Goal: Transaction & Acquisition: Book appointment/travel/reservation

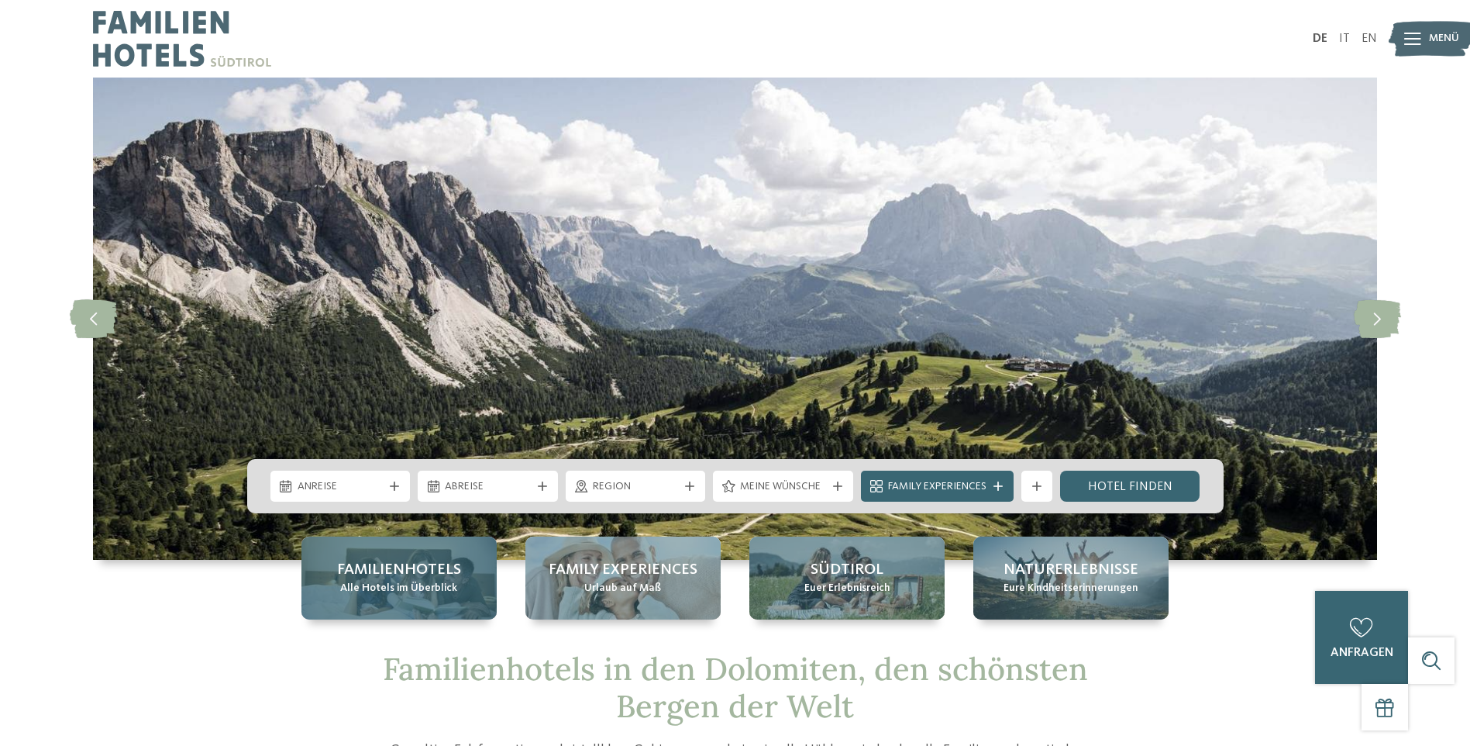
click at [365, 571] on span "Familienhotels" at bounding box center [399, 570] width 124 height 22
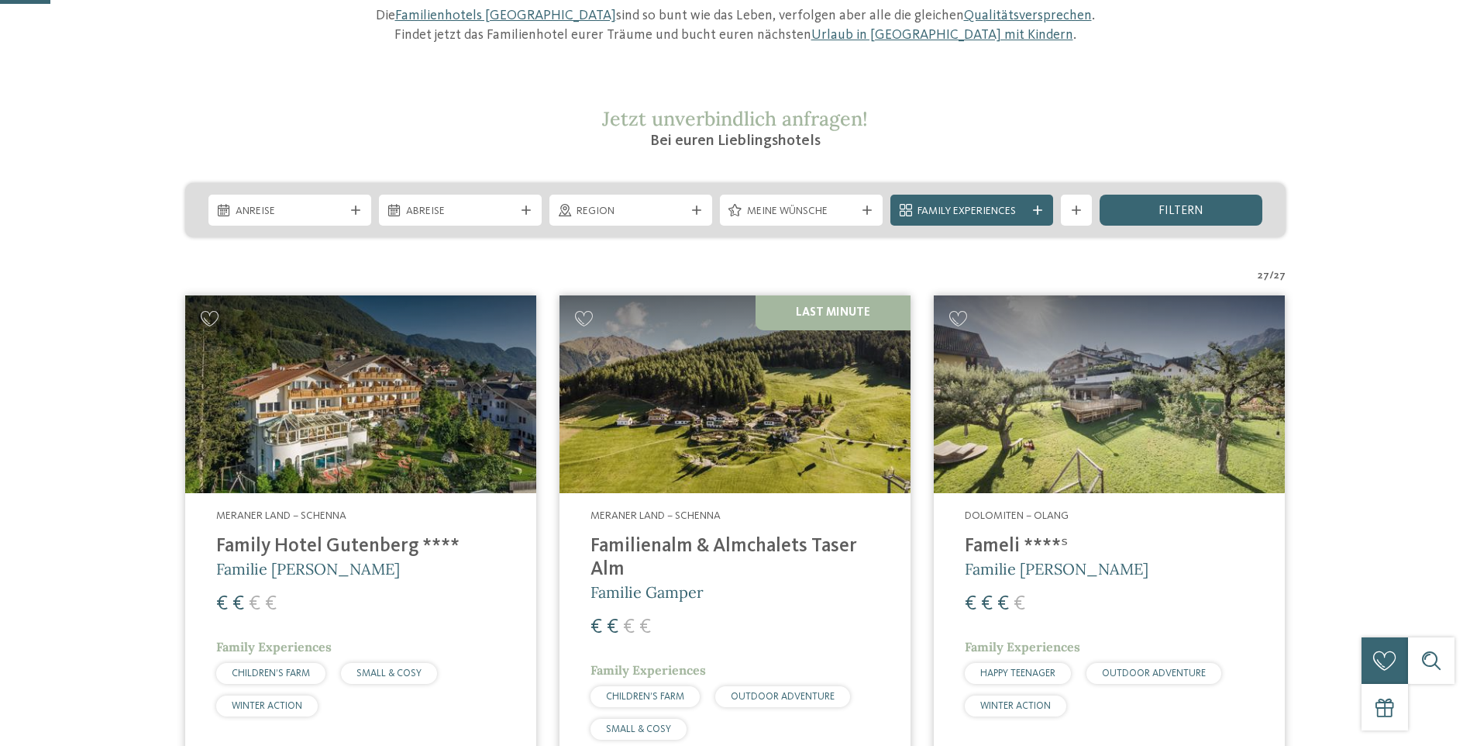
scroll to position [233, 0]
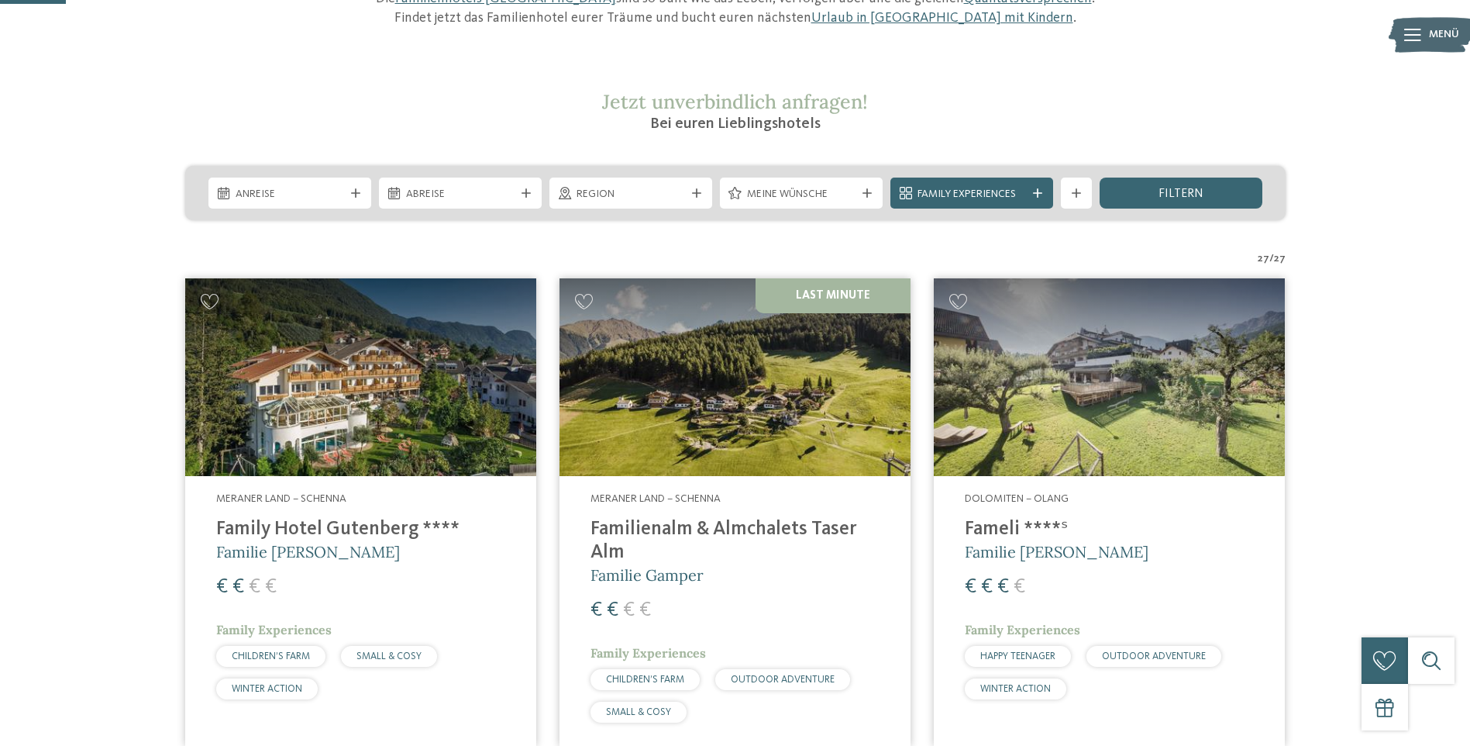
click at [823, 192] on span "Meine Wünsche" at bounding box center [801, 195] width 109 height 16
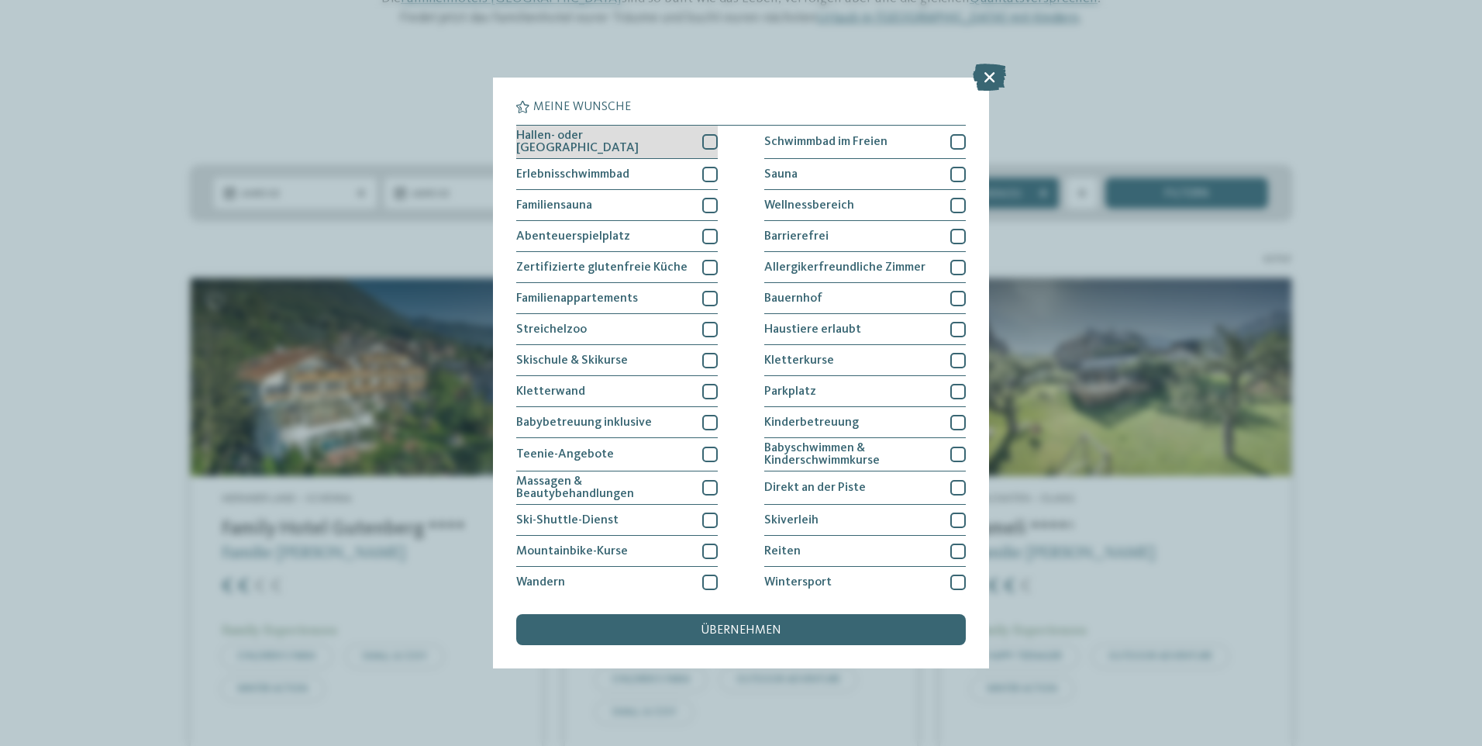
click at [618, 137] on span "Hallen- oder Schleusenbad" at bounding box center [603, 141] width 174 height 25
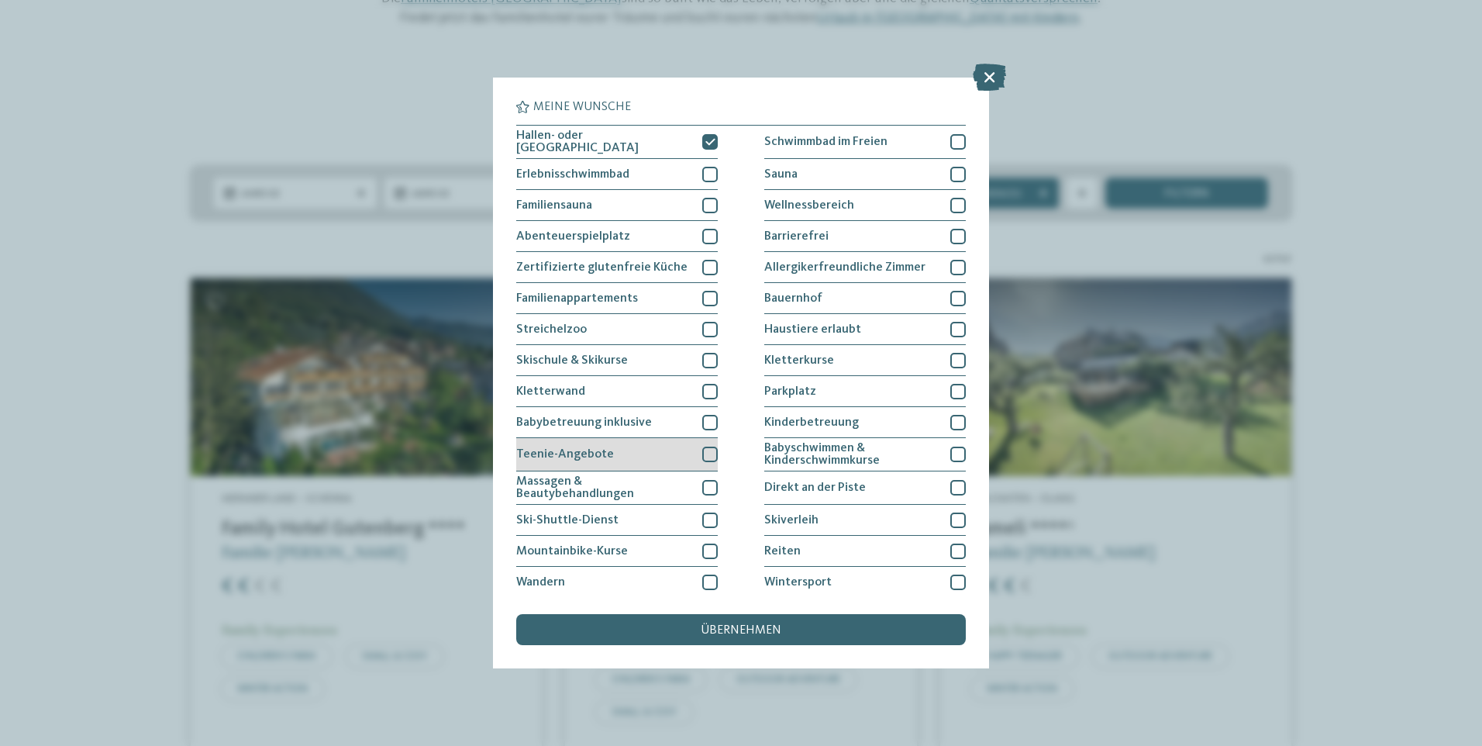
click at [627, 455] on div "Teenie-Angebote" at bounding box center [617, 454] width 202 height 33
drag, startPoint x: 667, startPoint y: 613, endPoint x: 667, endPoint y: 626, distance: 12.4
click at [667, 626] on div "Meine Wünsche Hallen- oder Schleusenbad Schwimmbad im Freien Sauna" at bounding box center [741, 373] width 450 height 544
click at [667, 626] on div "übernehmen" at bounding box center [741, 629] width 450 height 31
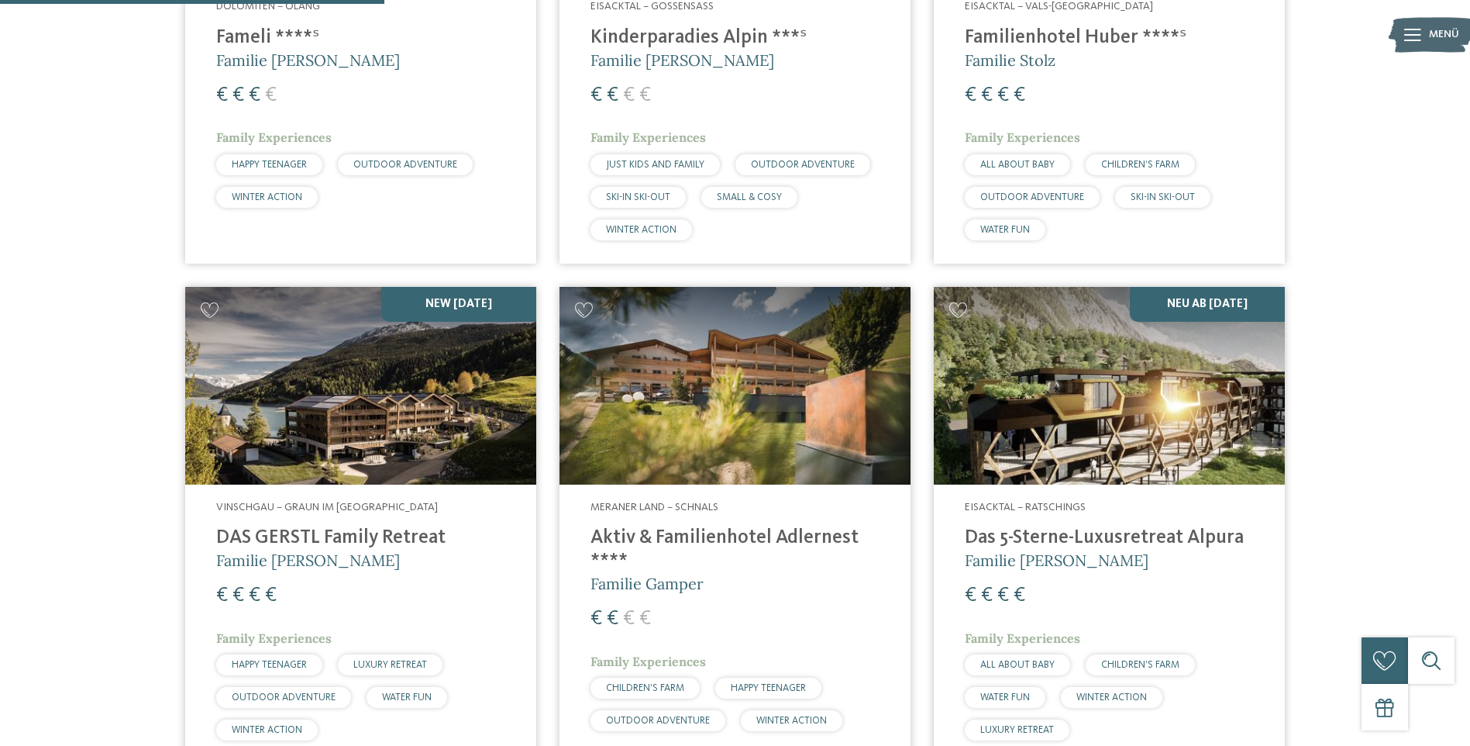
scroll to position [896, 0]
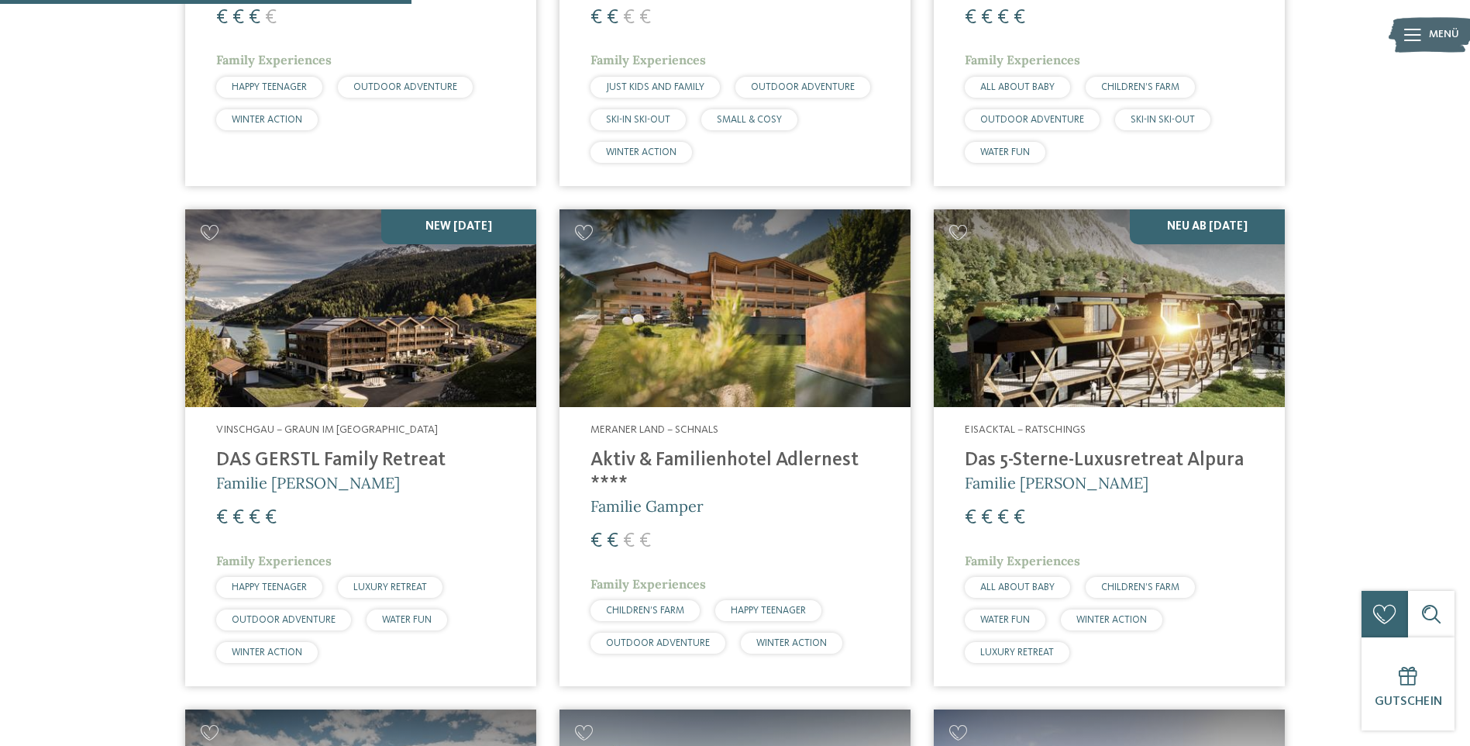
click at [721, 457] on h4 "Aktiv & Familienhotel Adlernest ****" at bounding box center [735, 472] width 289 height 47
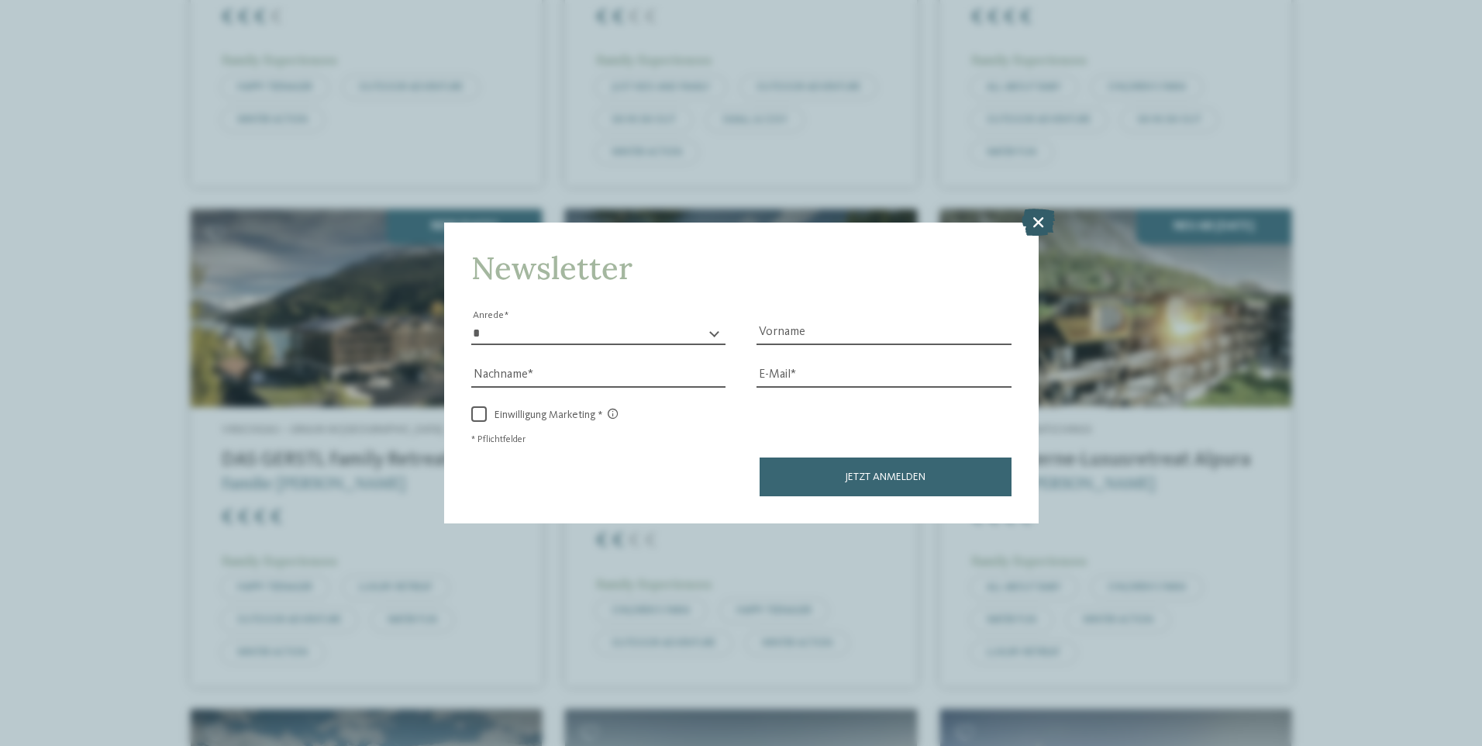
click at [1043, 219] on icon at bounding box center [1038, 221] width 33 height 27
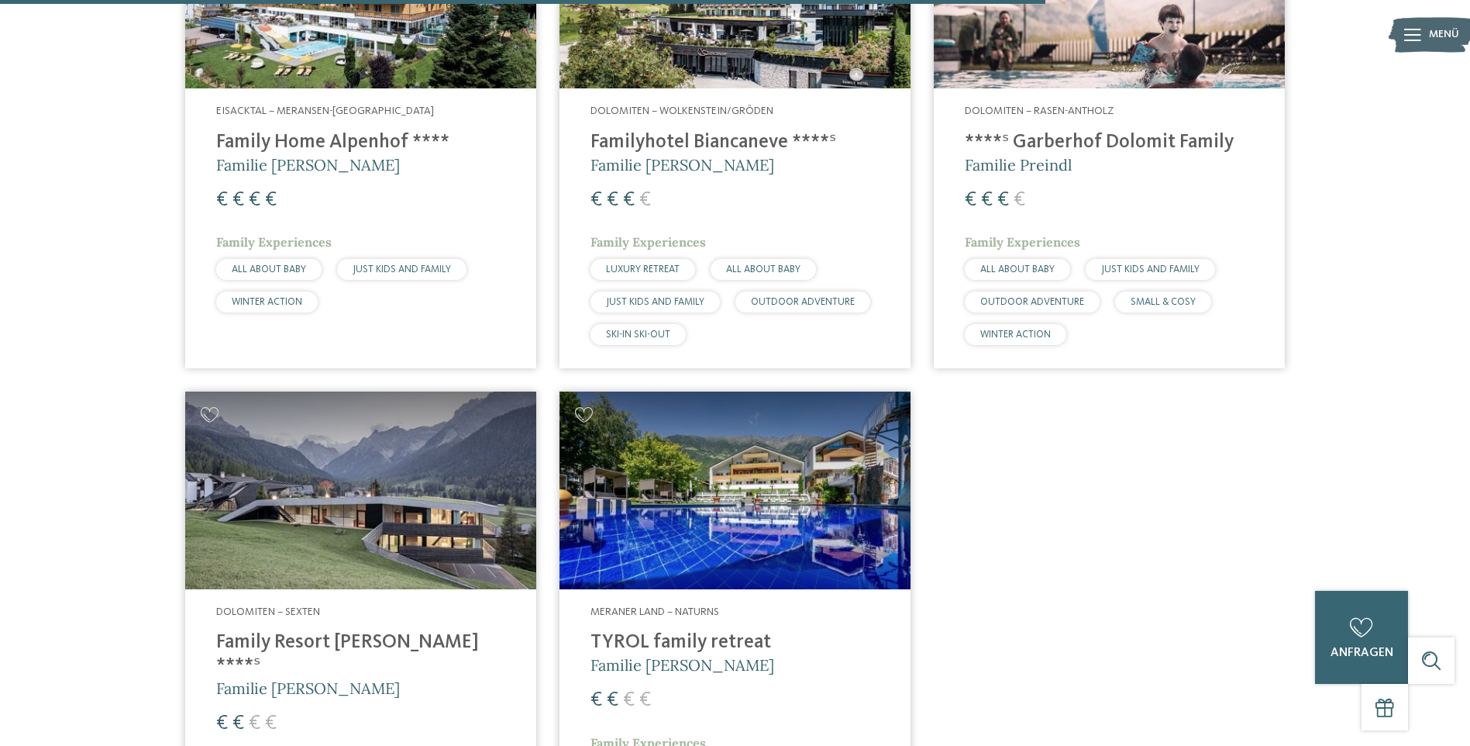
scroll to position [2291, 0]
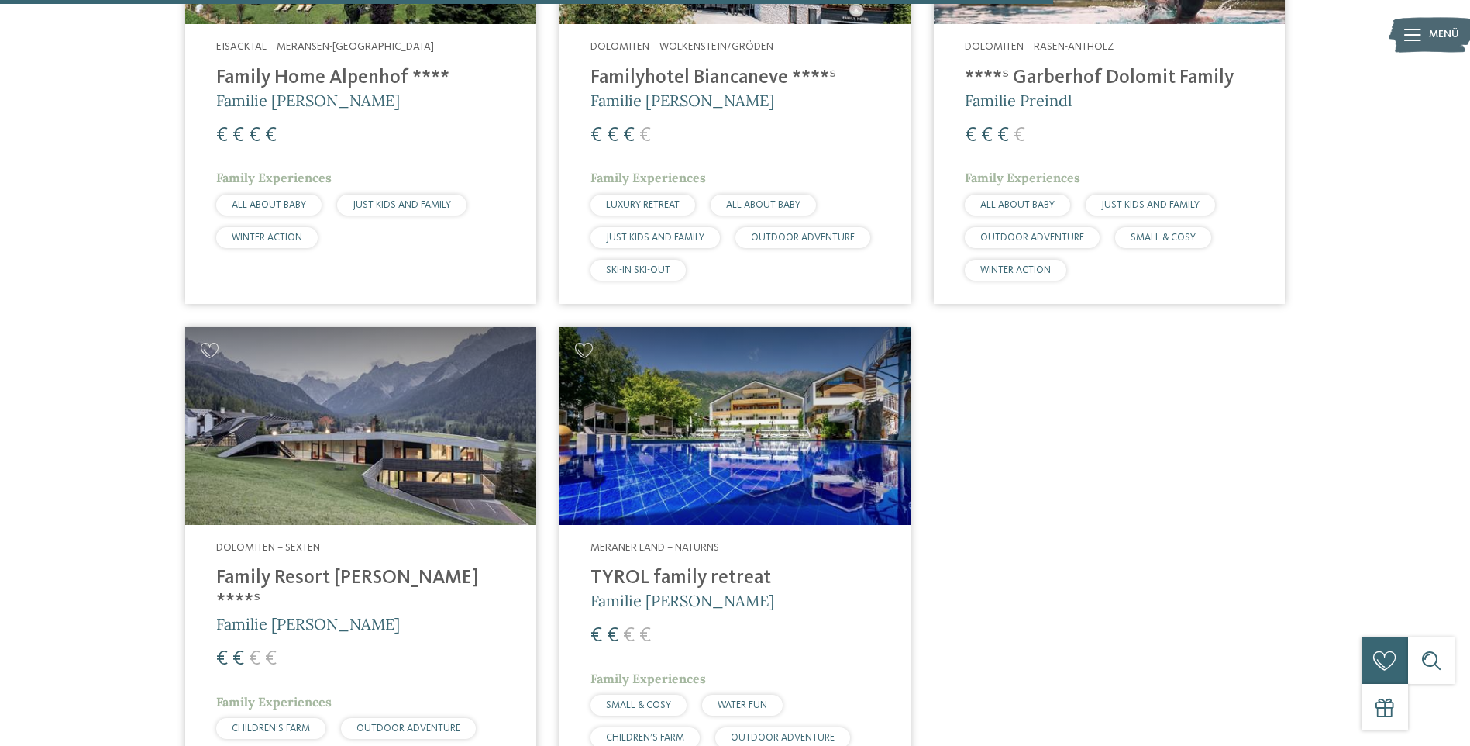
click at [729, 467] on img at bounding box center [735, 426] width 351 height 198
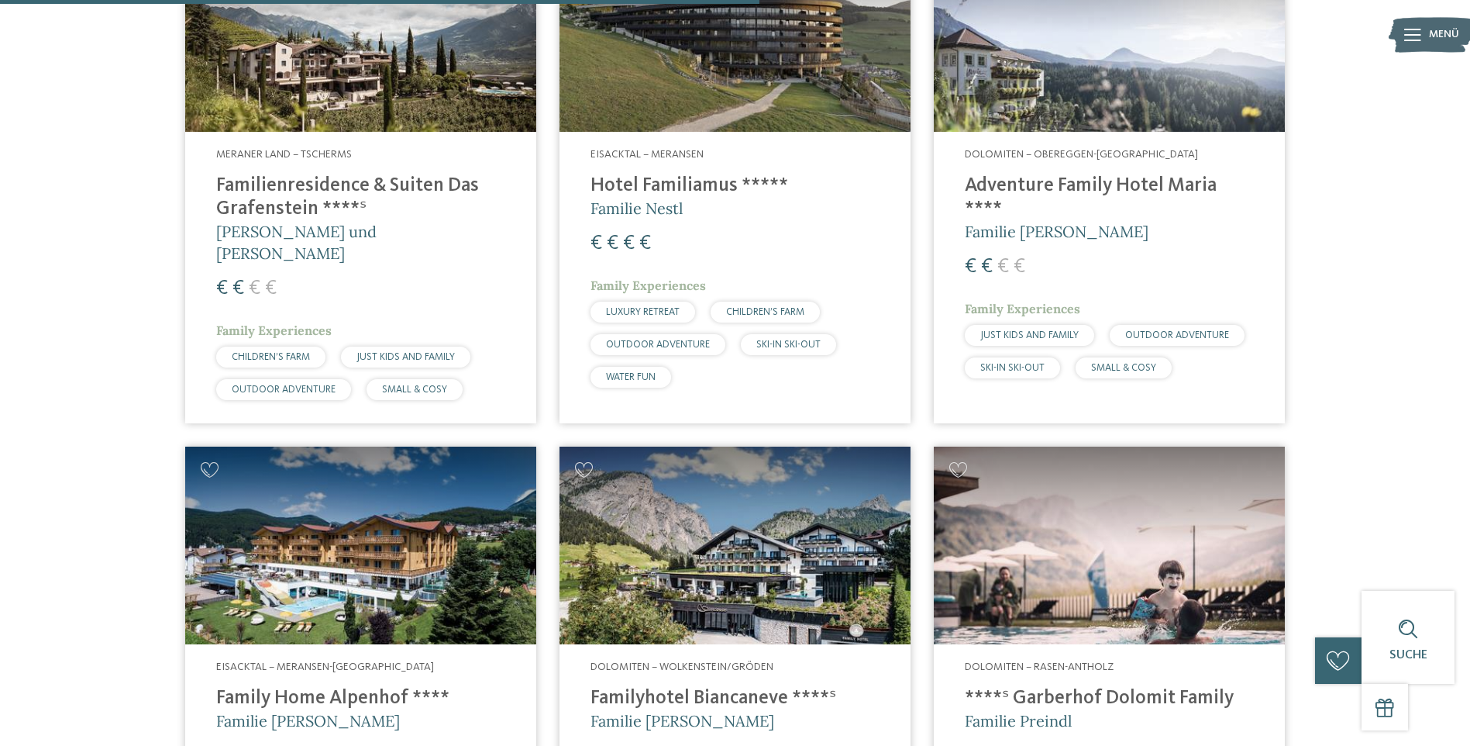
scroll to position [1594, 0]
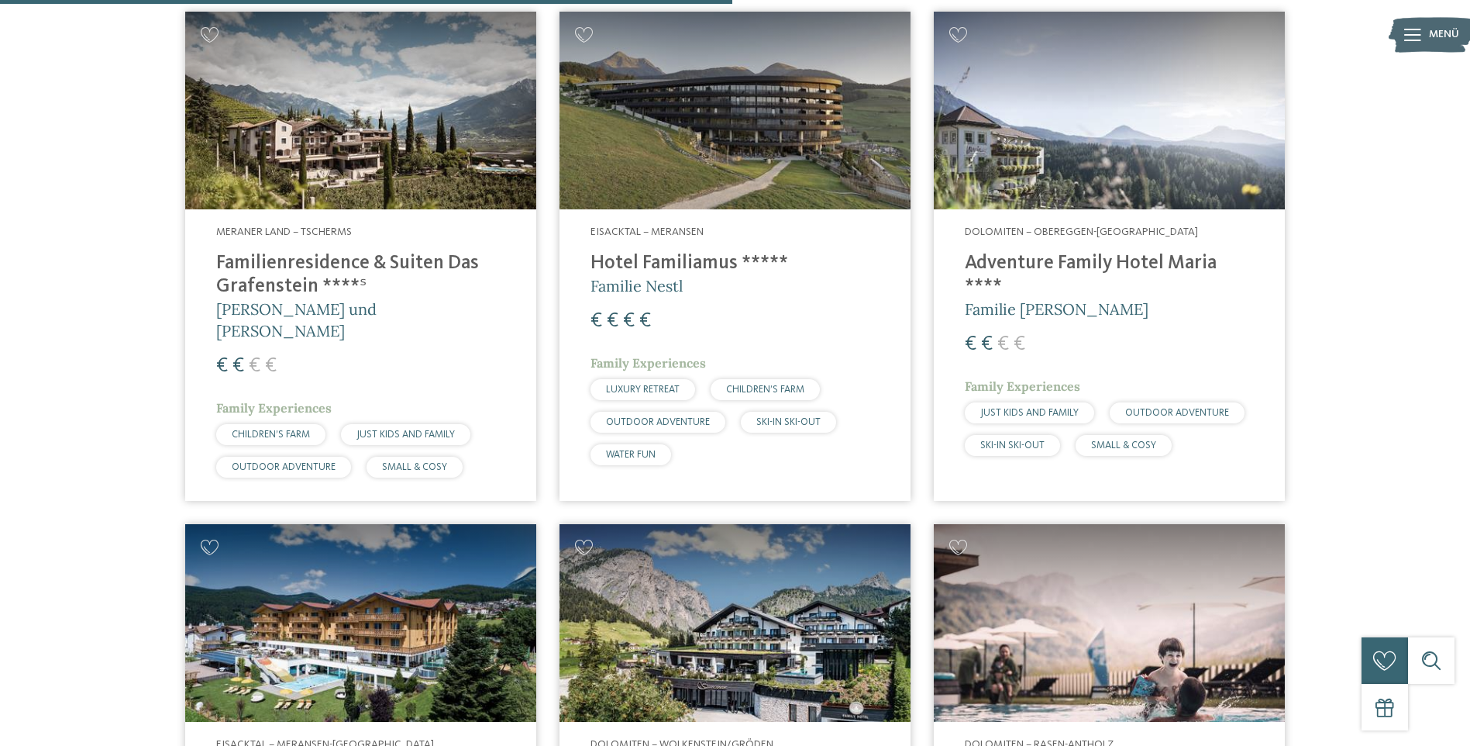
click at [1049, 268] on h4 "Adventure Family Hotel Maria ****" at bounding box center [1109, 275] width 289 height 47
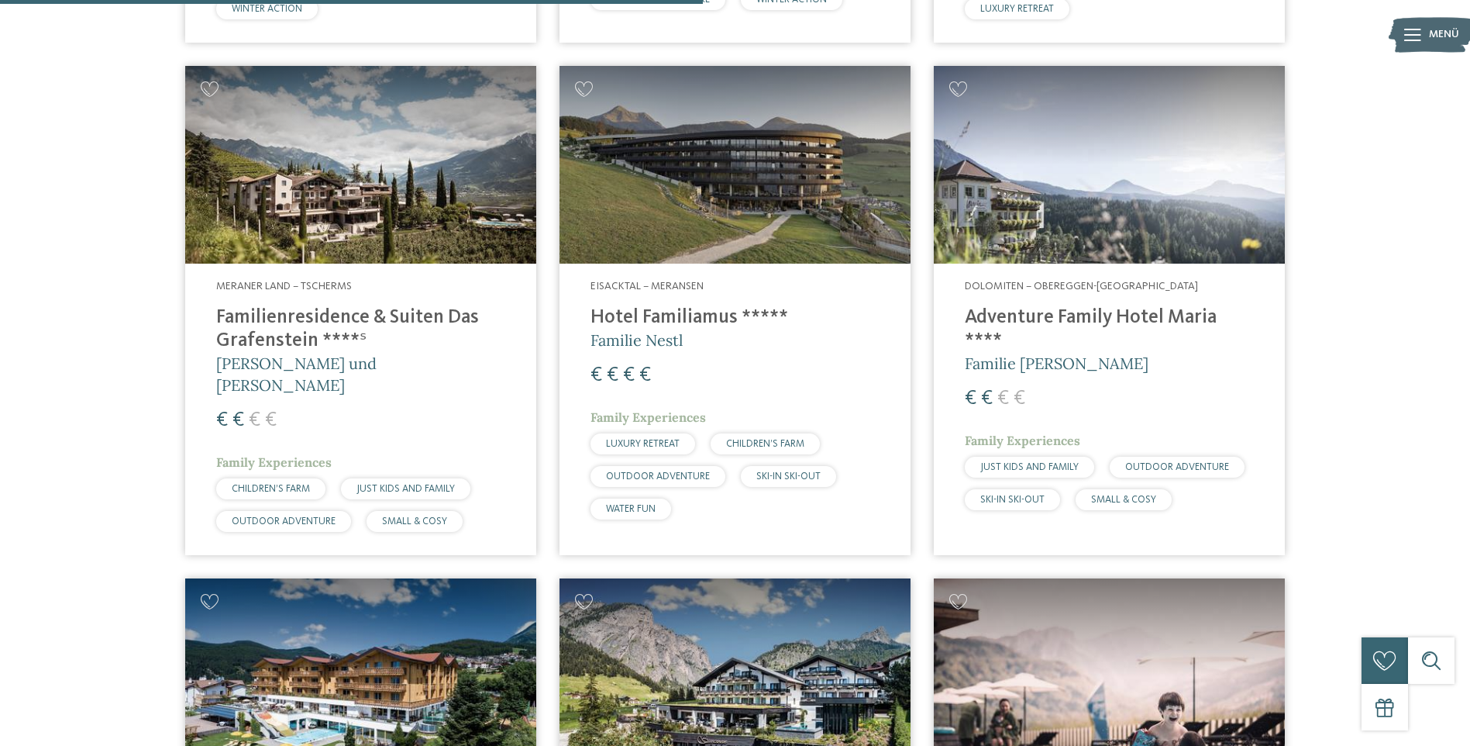
scroll to position [1516, 0]
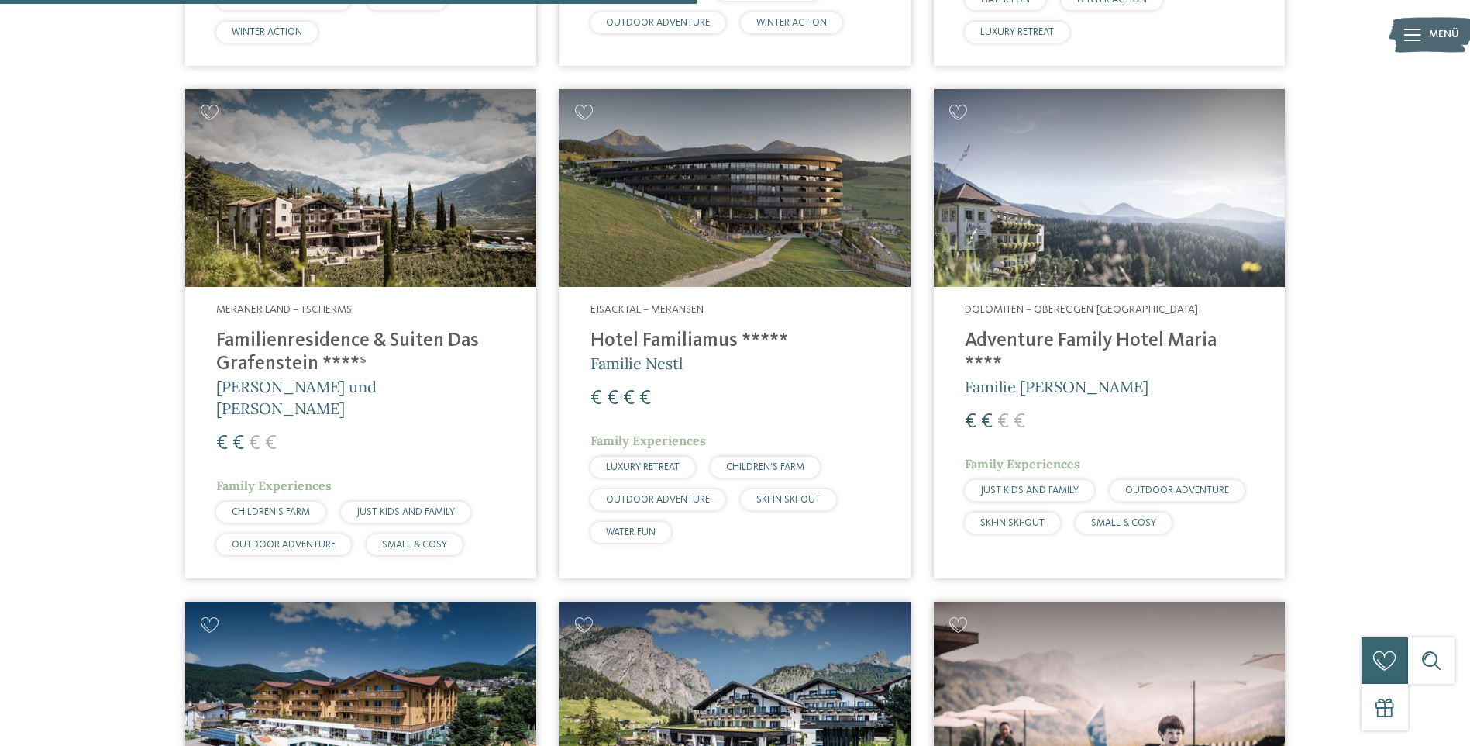
click at [377, 341] on h4 "Familienresidence & Suiten Das Grafenstein ****ˢ" at bounding box center [360, 352] width 289 height 47
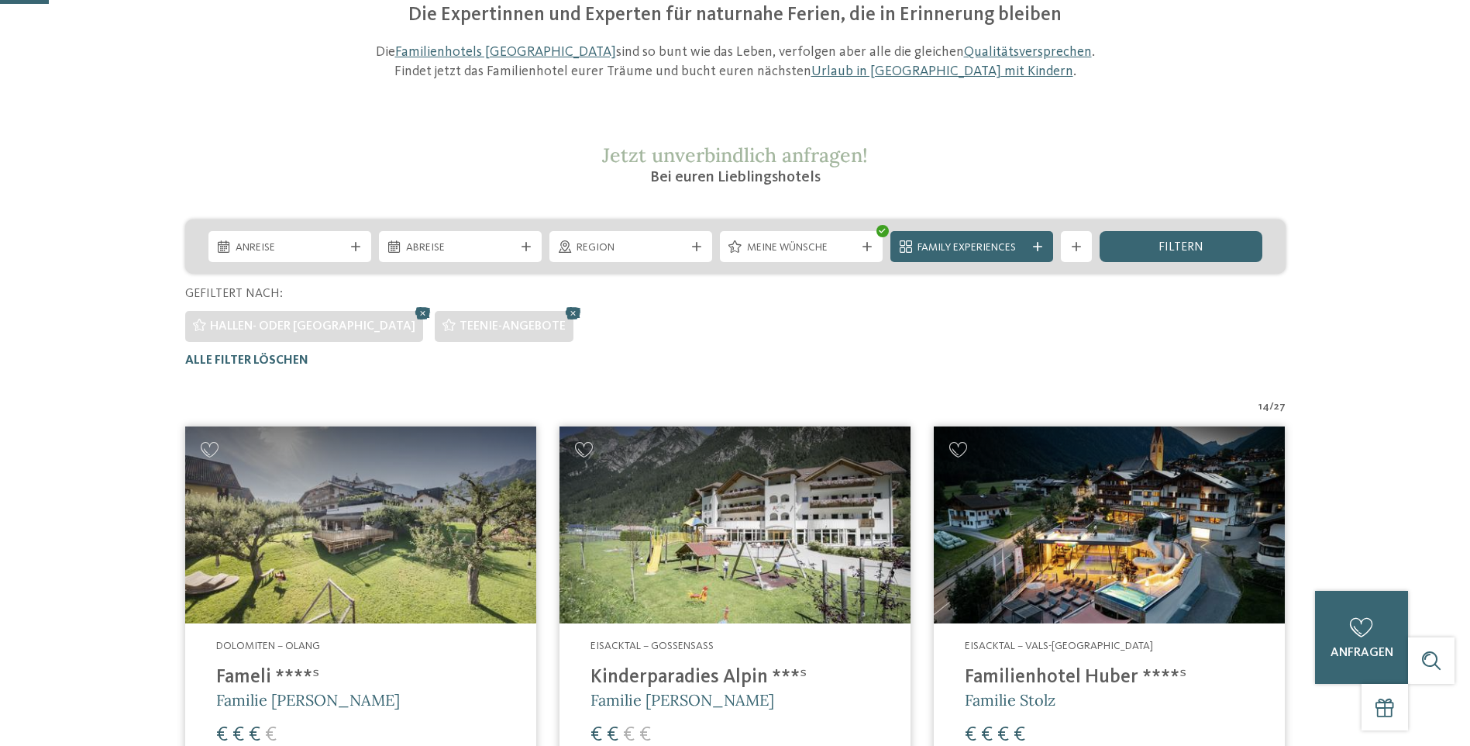
scroll to position [465, 0]
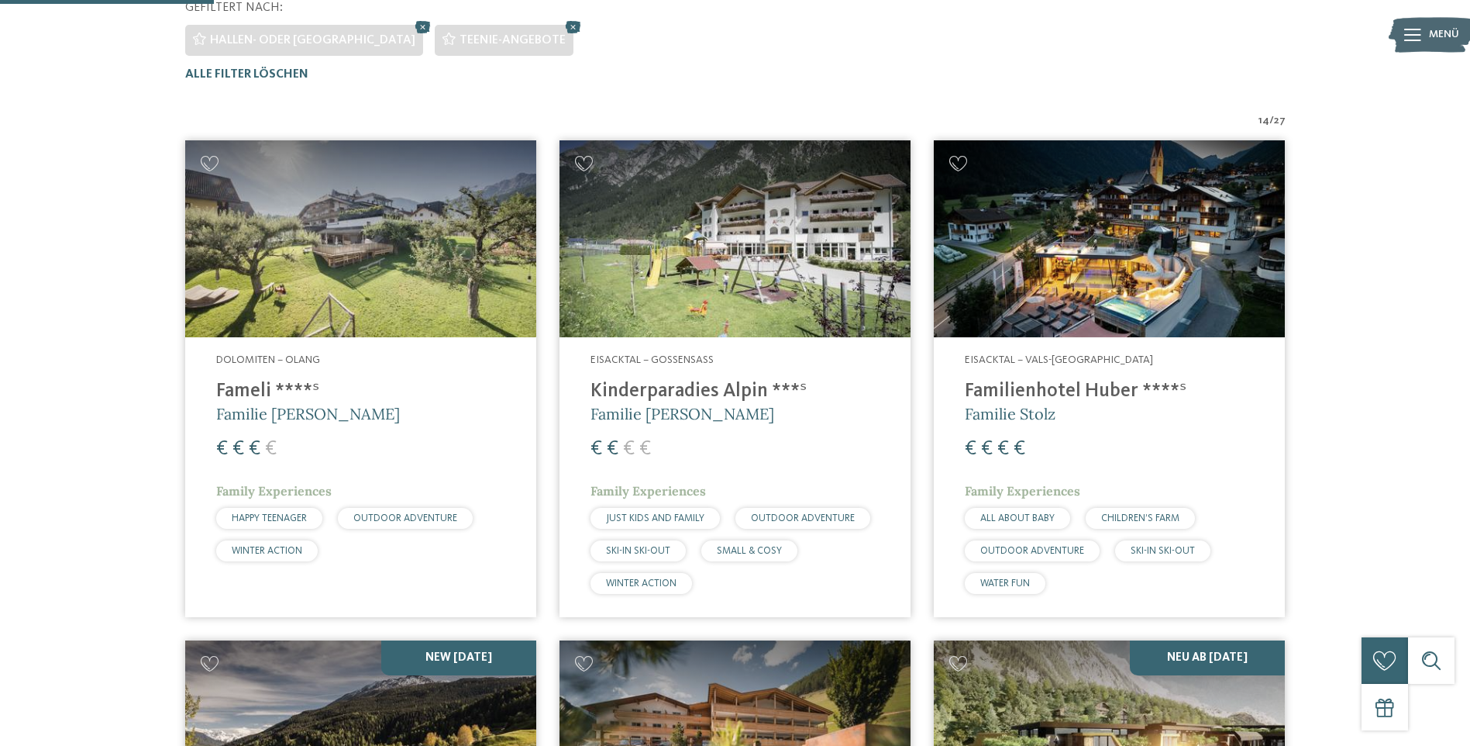
click at [1024, 394] on h4 "Familienhotel Huber ****ˢ" at bounding box center [1109, 391] width 289 height 23
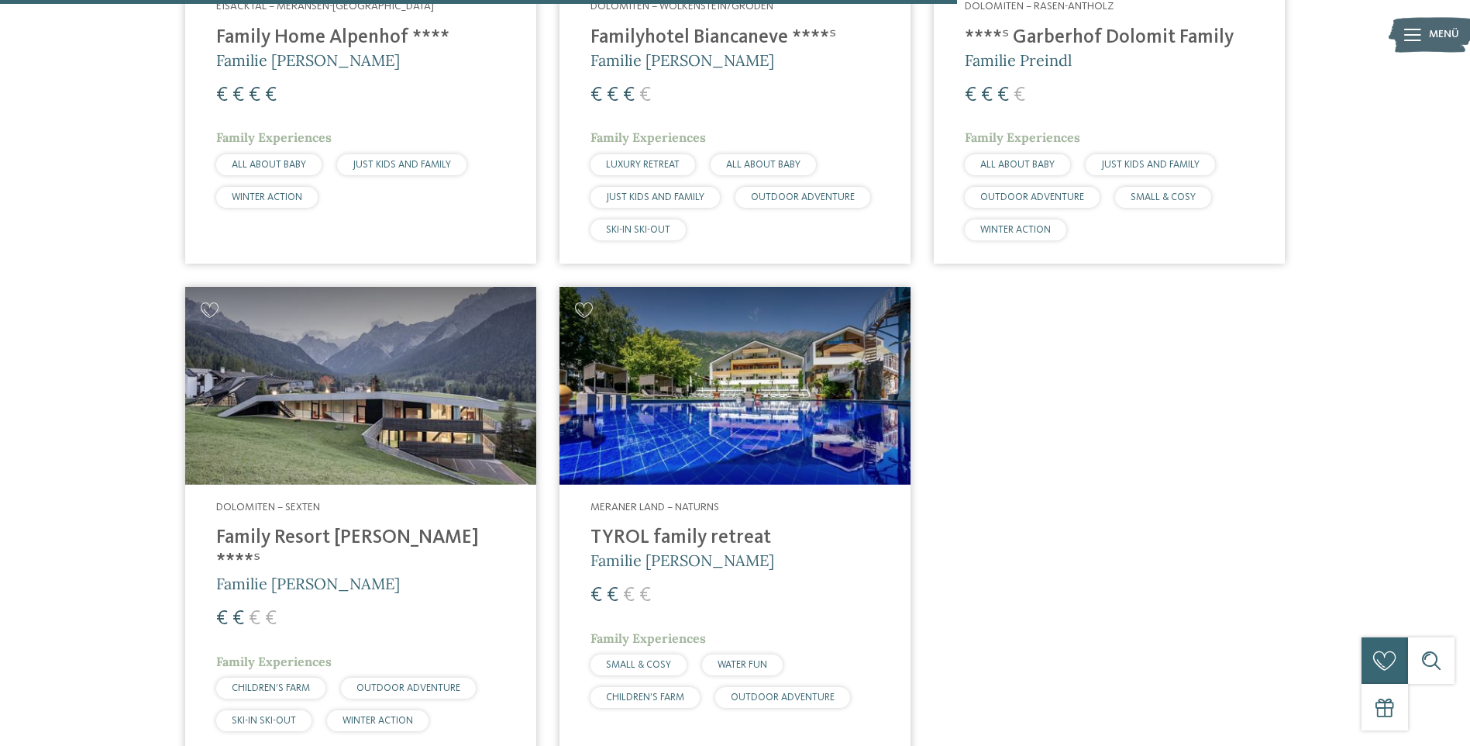
scroll to position [2403, 0]
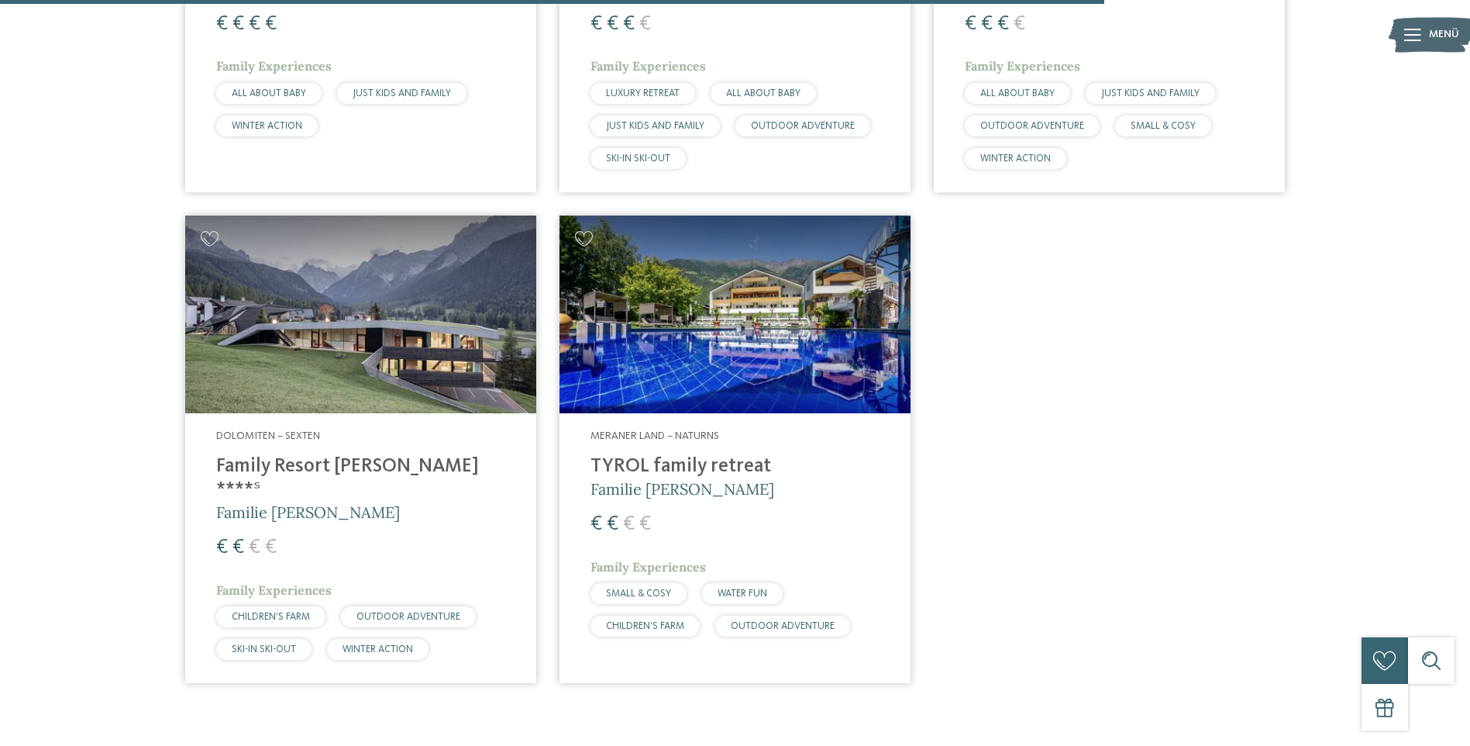
click at [751, 375] on img at bounding box center [735, 314] width 351 height 198
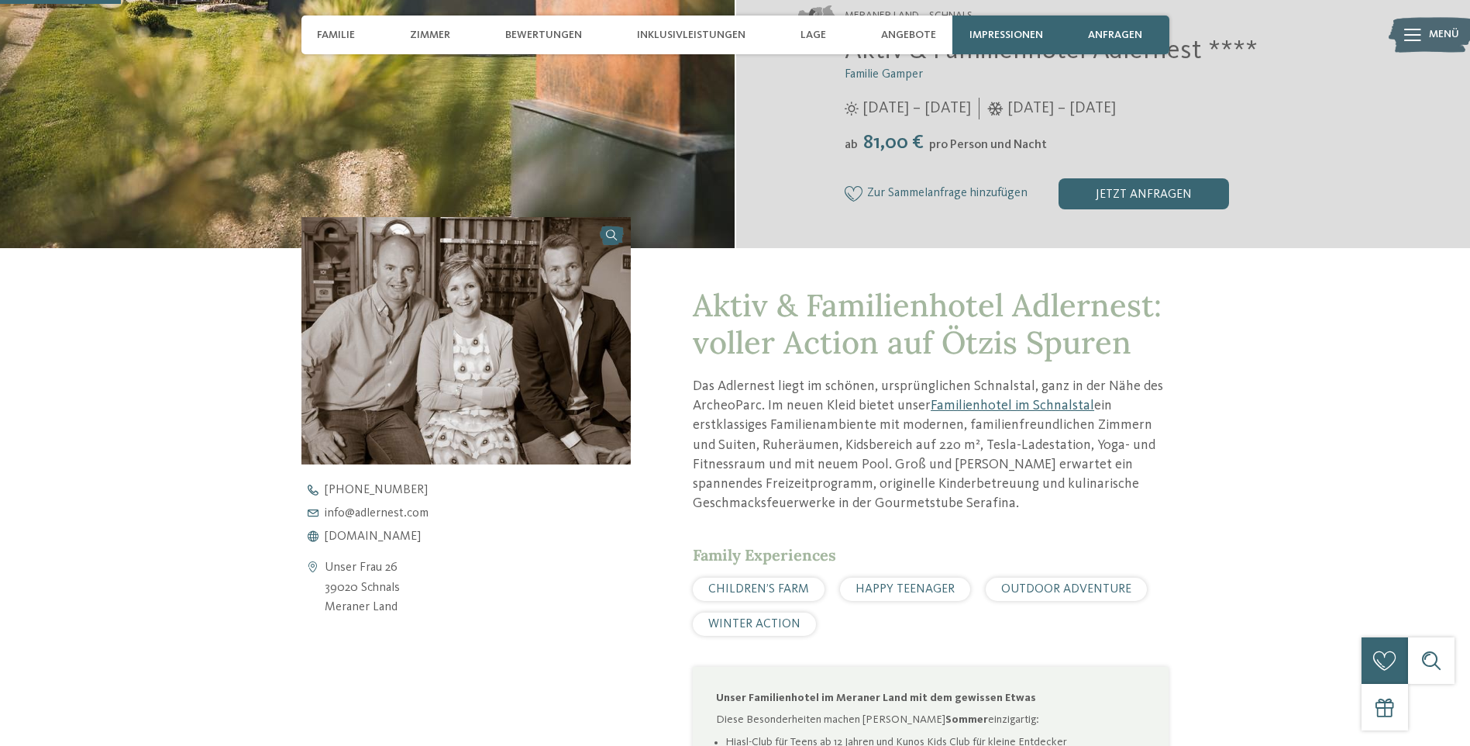
scroll to position [465, 0]
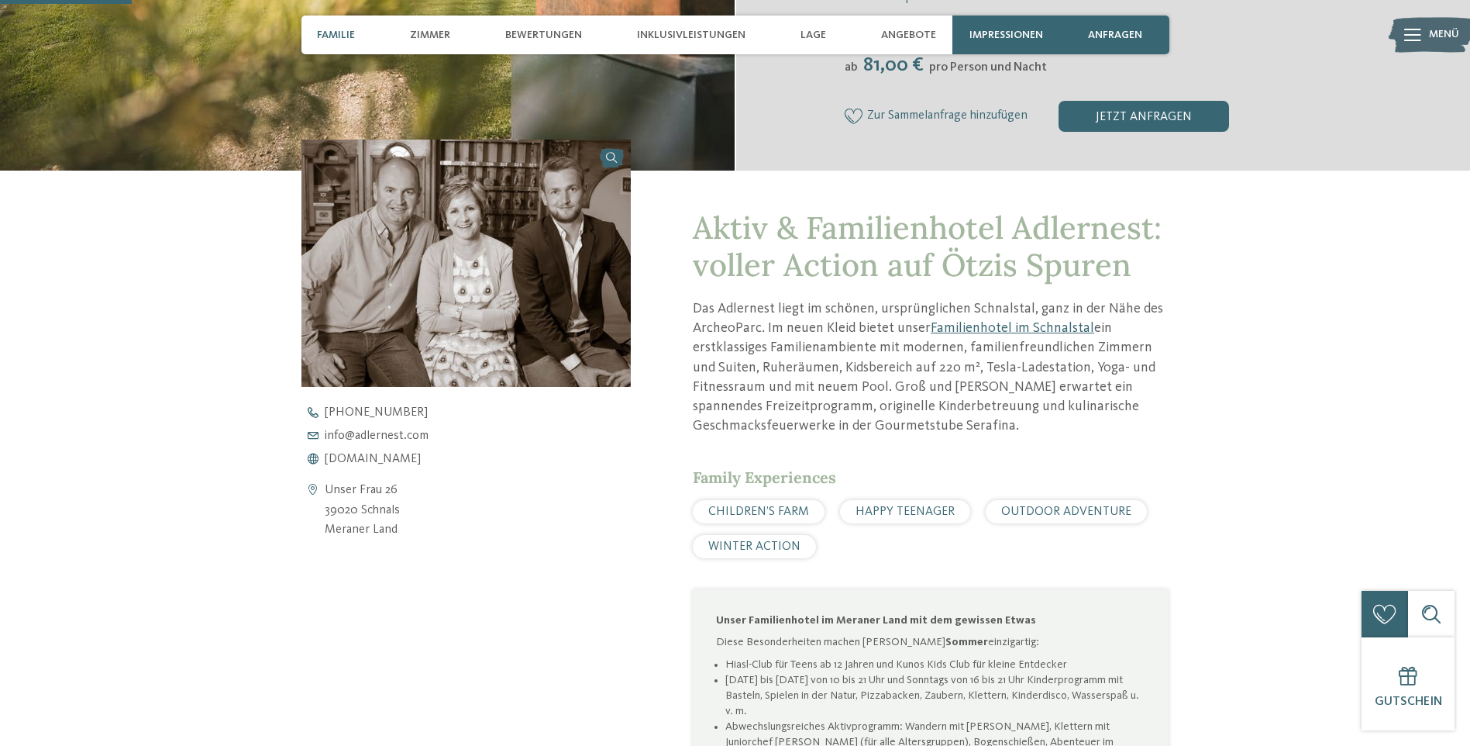
click at [329, 37] on span "Familie" at bounding box center [336, 35] width 38 height 13
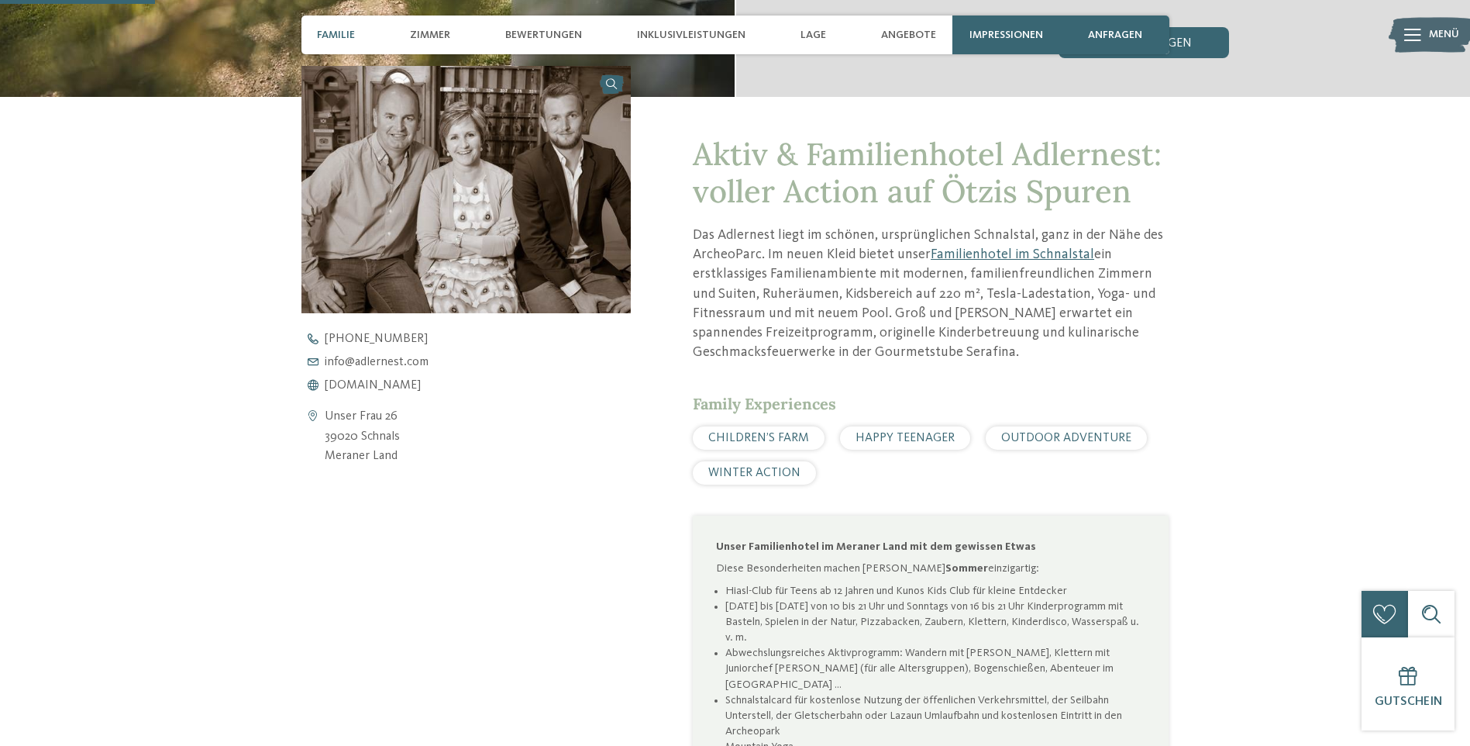
scroll to position [550, 0]
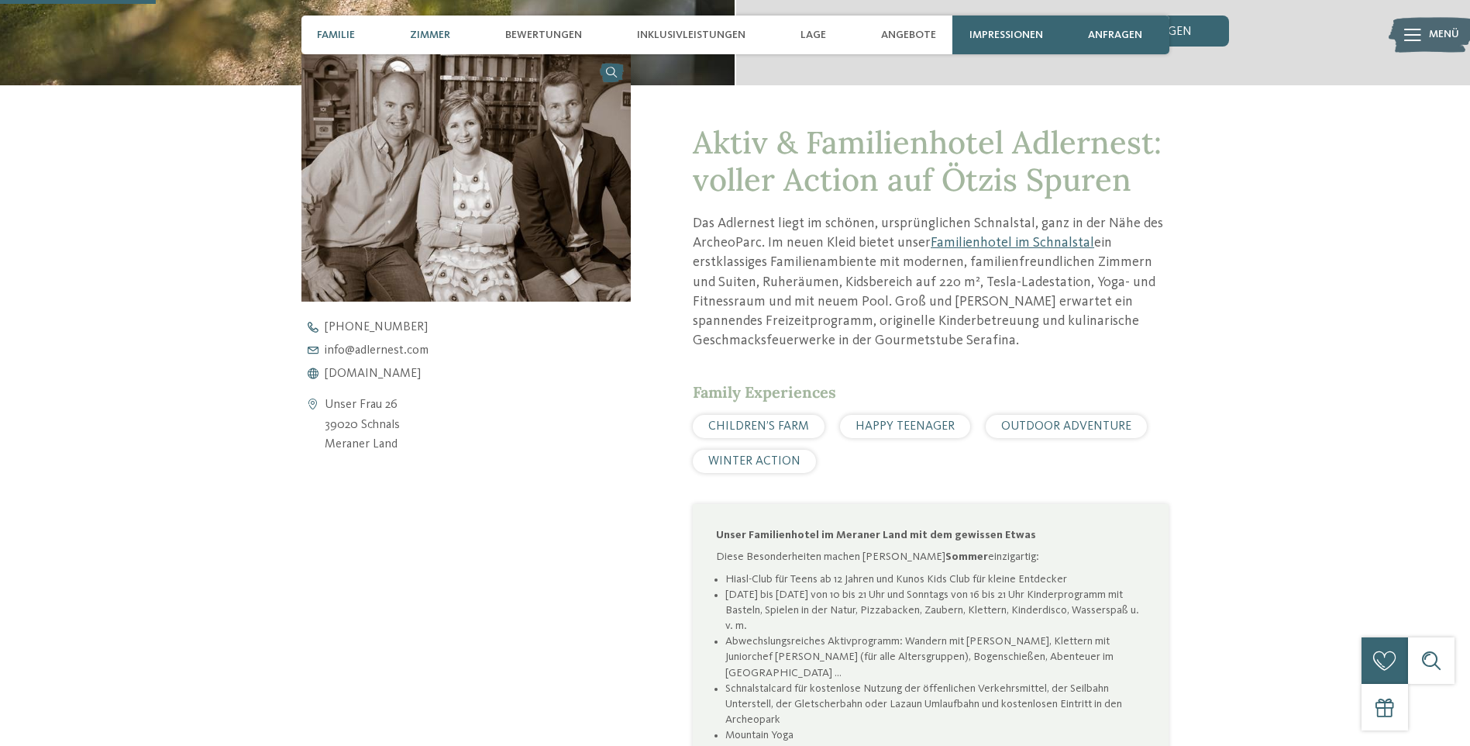
click at [433, 32] on span "Zimmer" at bounding box center [430, 35] width 40 height 13
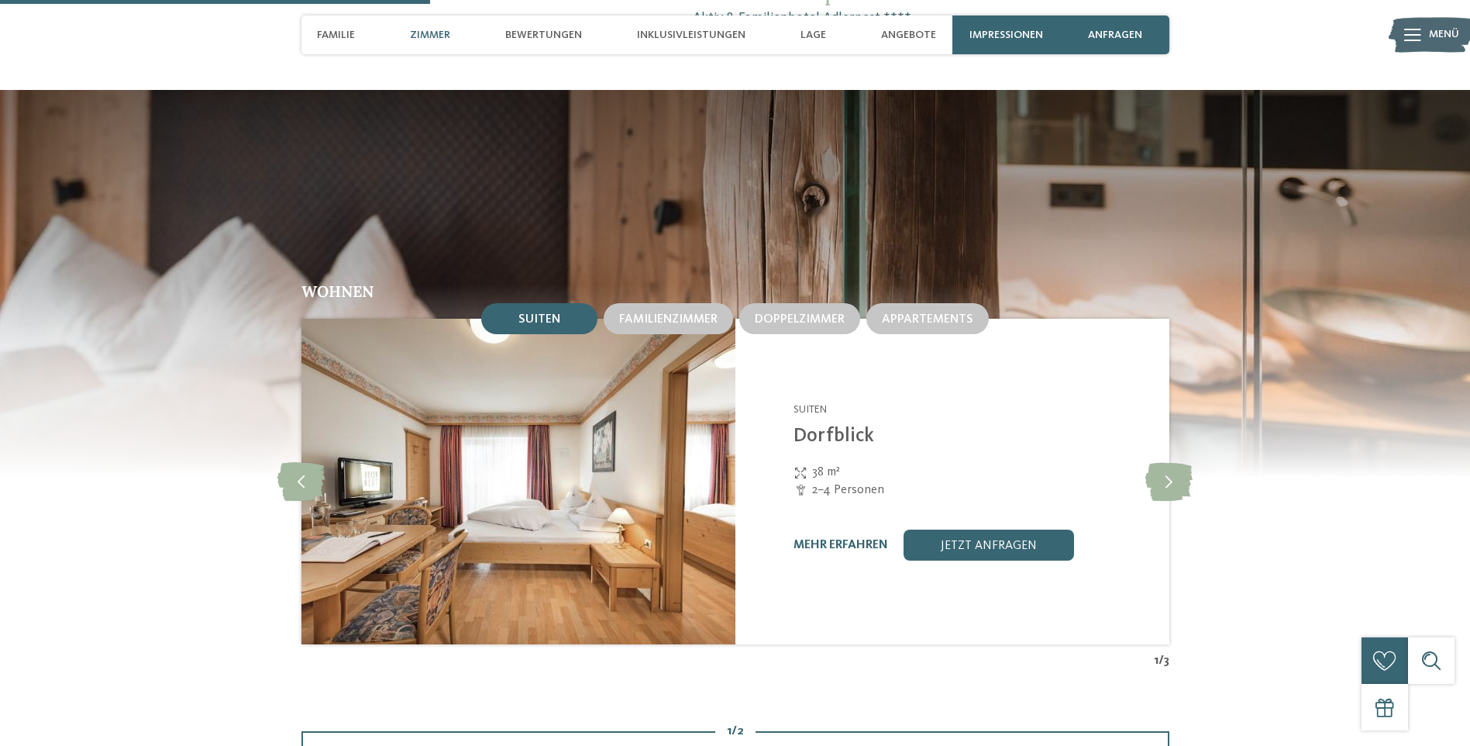
scroll to position [1517, 0]
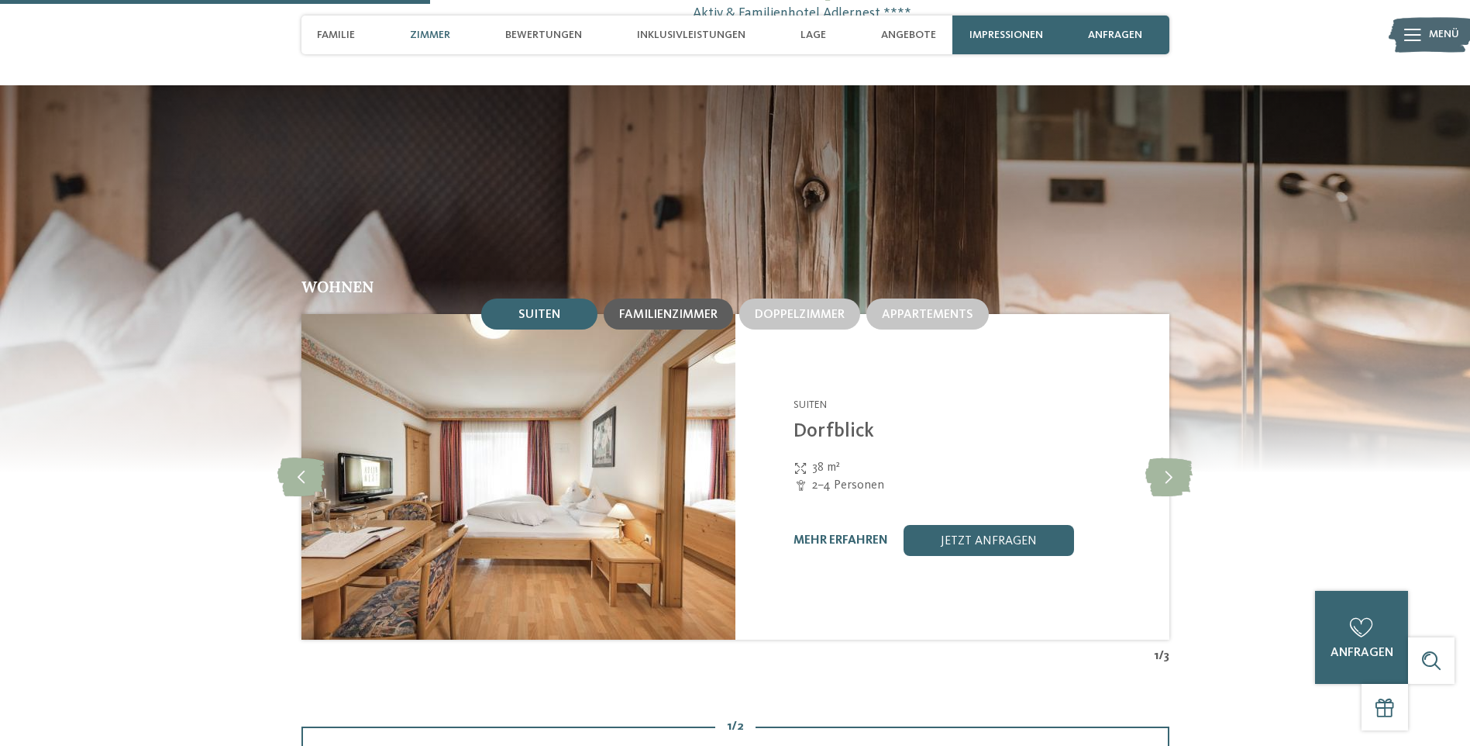
click at [663, 315] on span "Familienzimmer" at bounding box center [668, 315] width 98 height 12
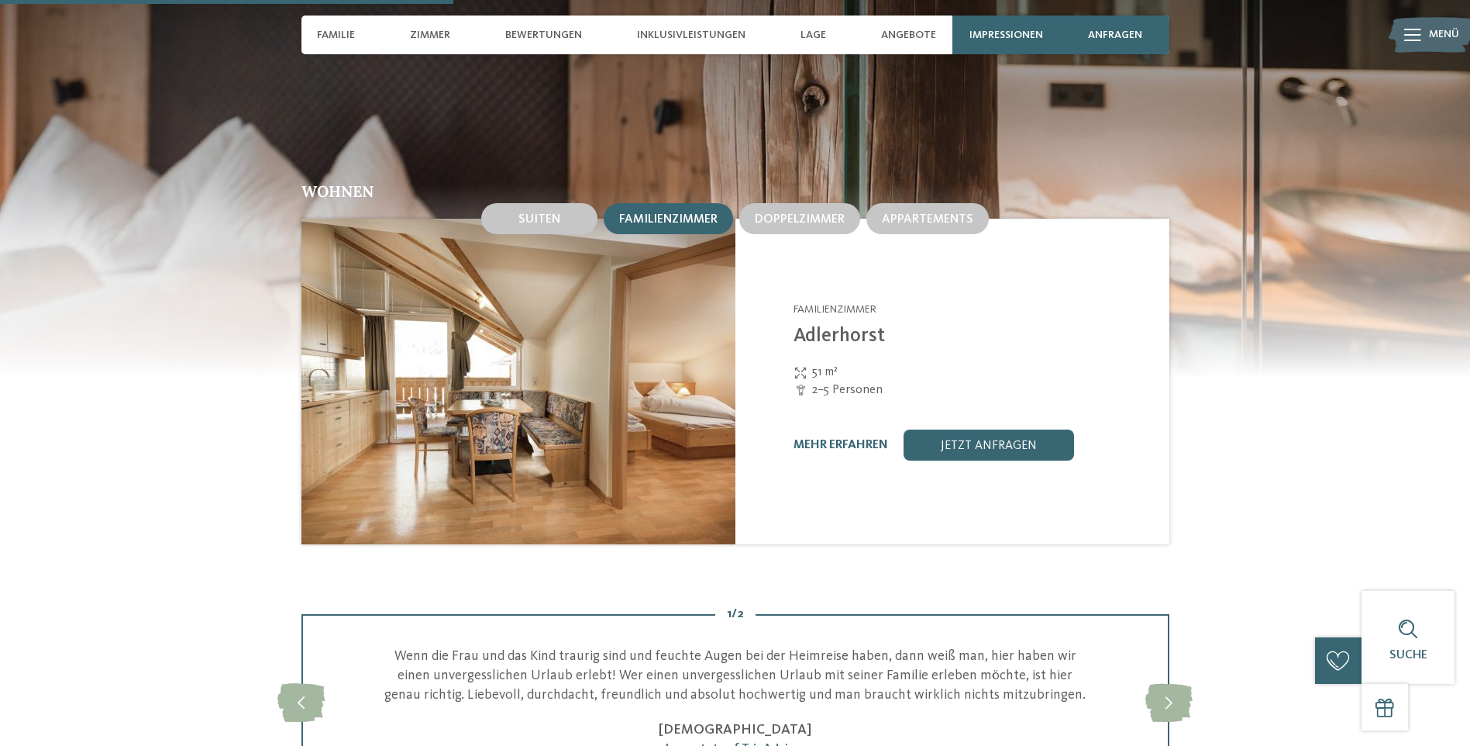
scroll to position [1594, 0]
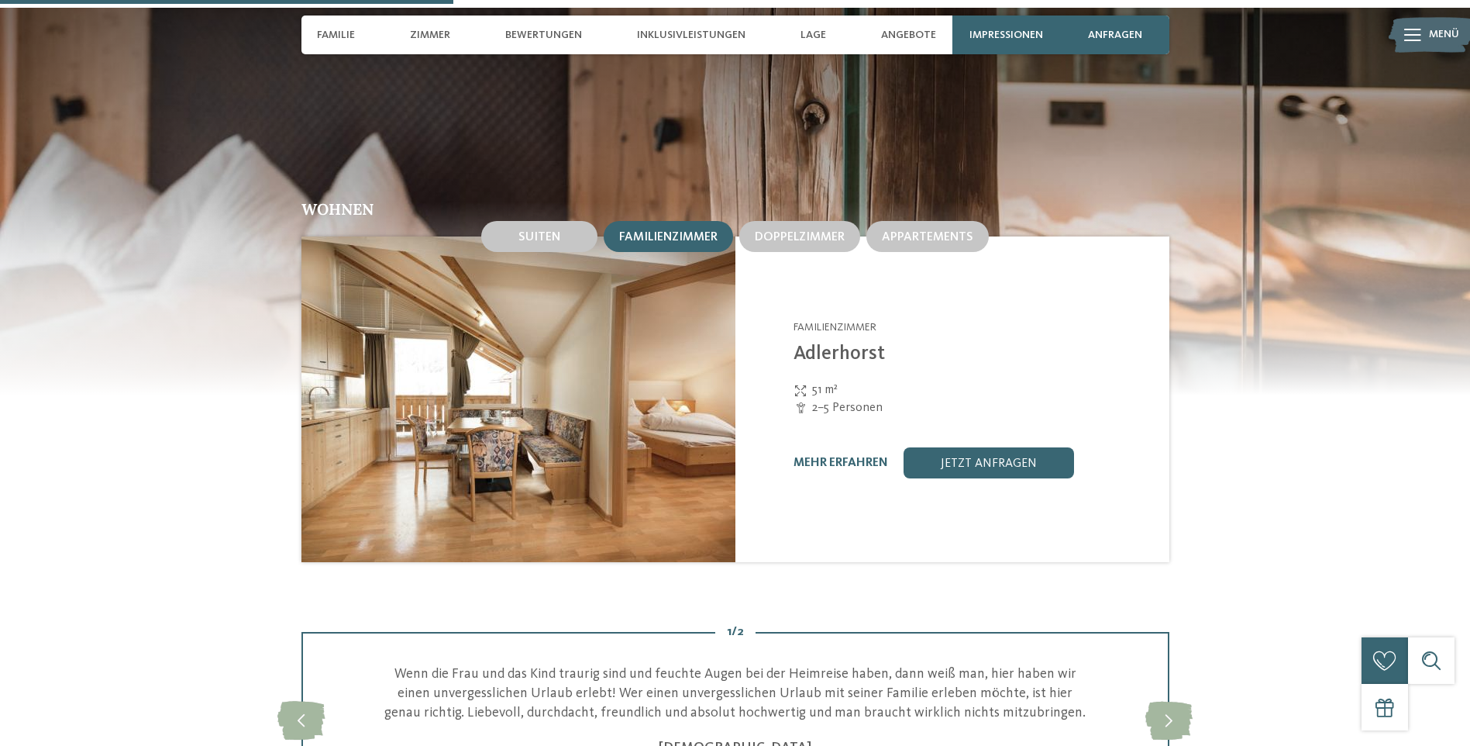
click at [660, 235] on span "Familienzimmer" at bounding box center [668, 237] width 98 height 12
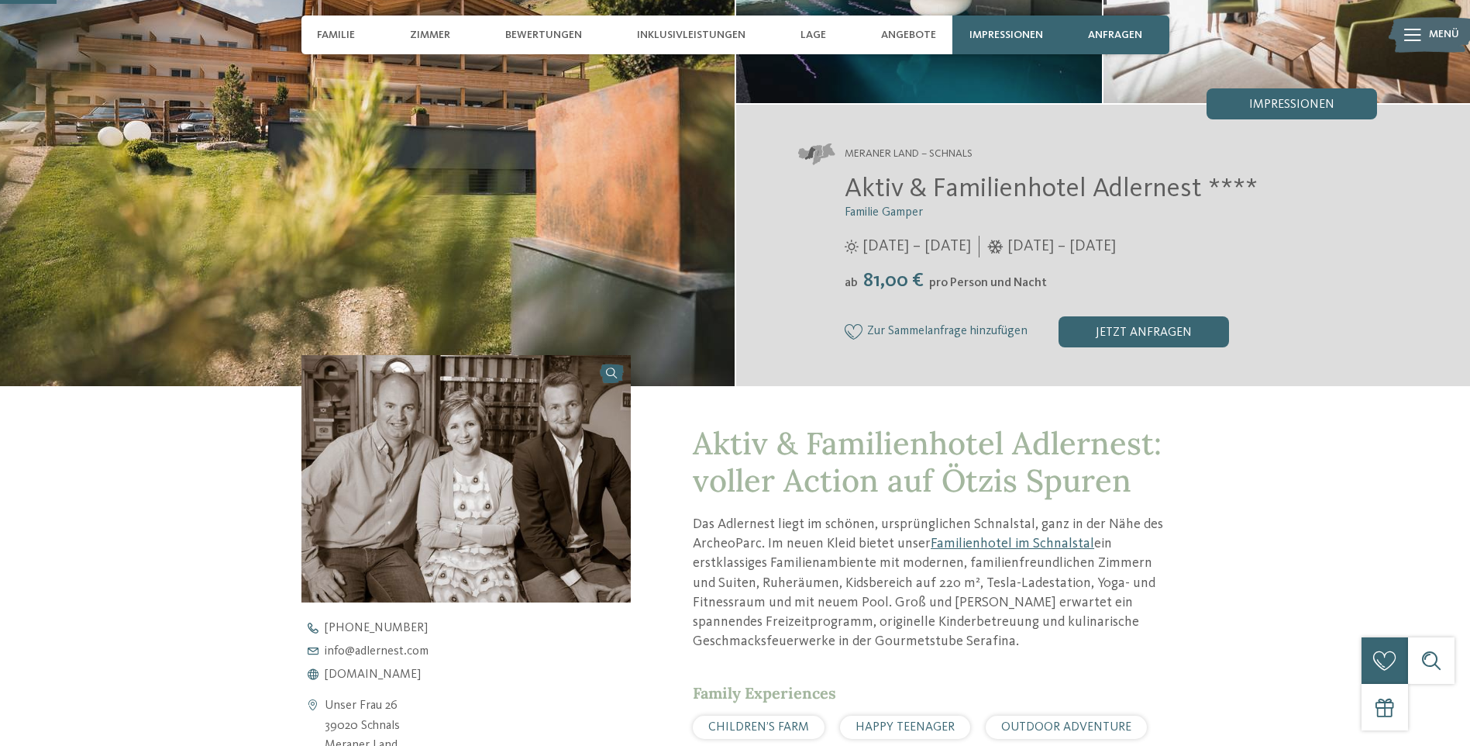
scroll to position [277, 0]
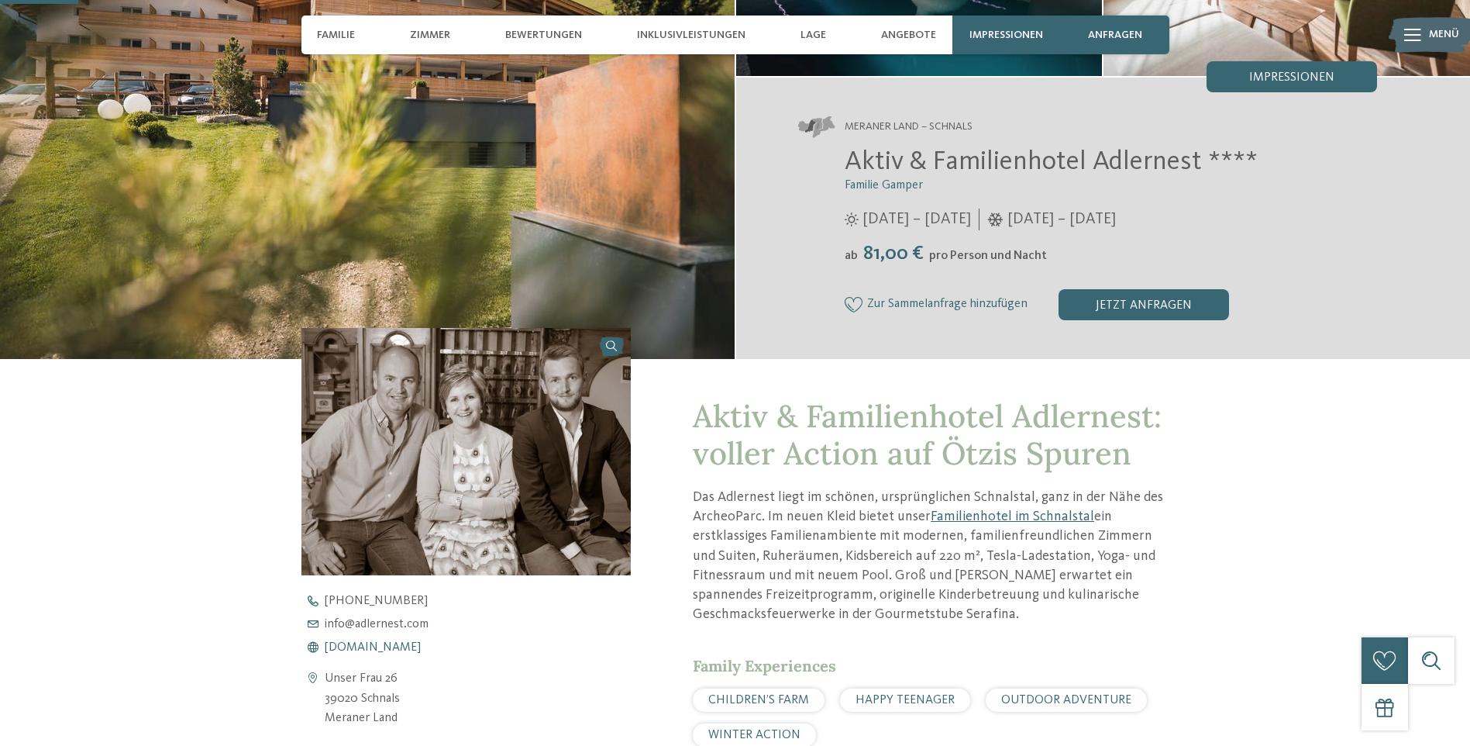
click at [380, 649] on span "www.adlernest.com" at bounding box center [373, 647] width 96 height 12
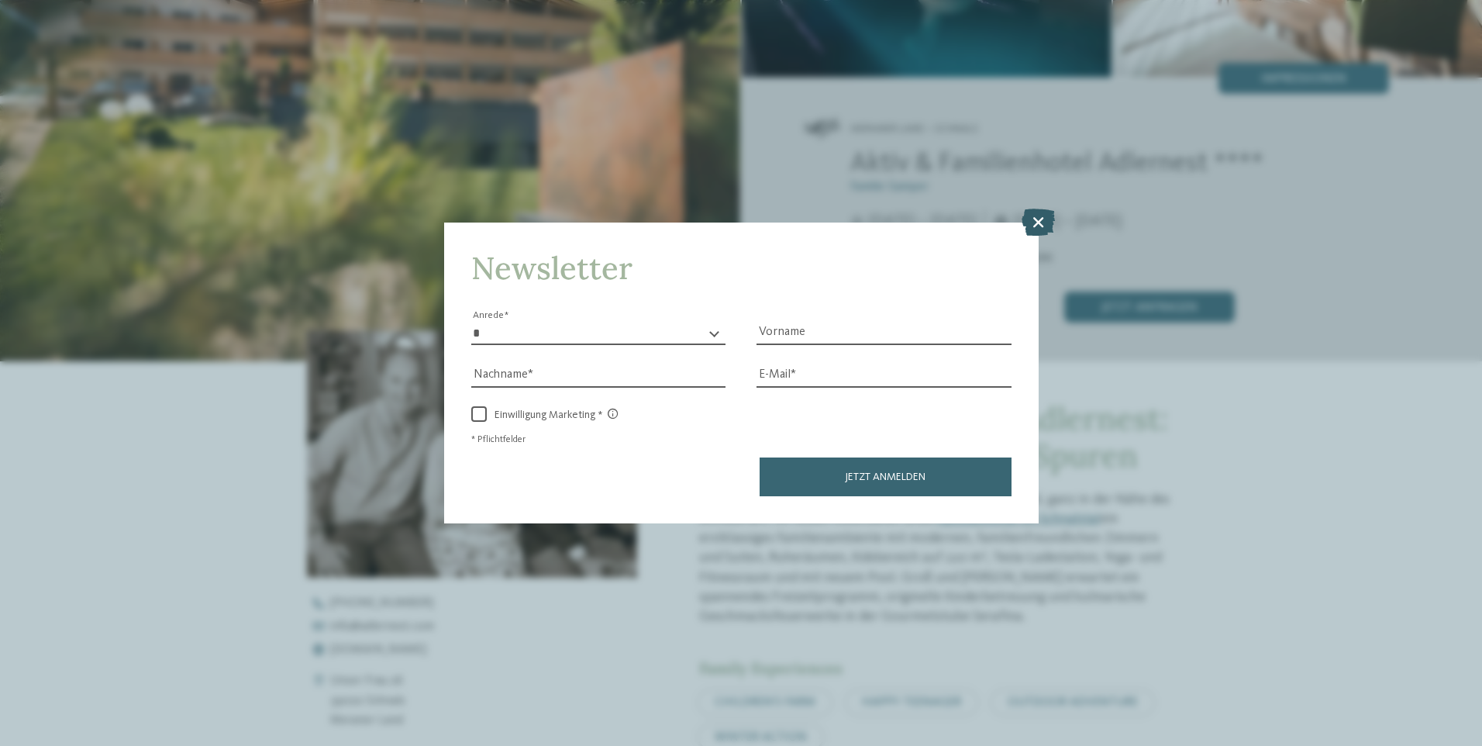
click at [1046, 215] on icon at bounding box center [1038, 221] width 33 height 27
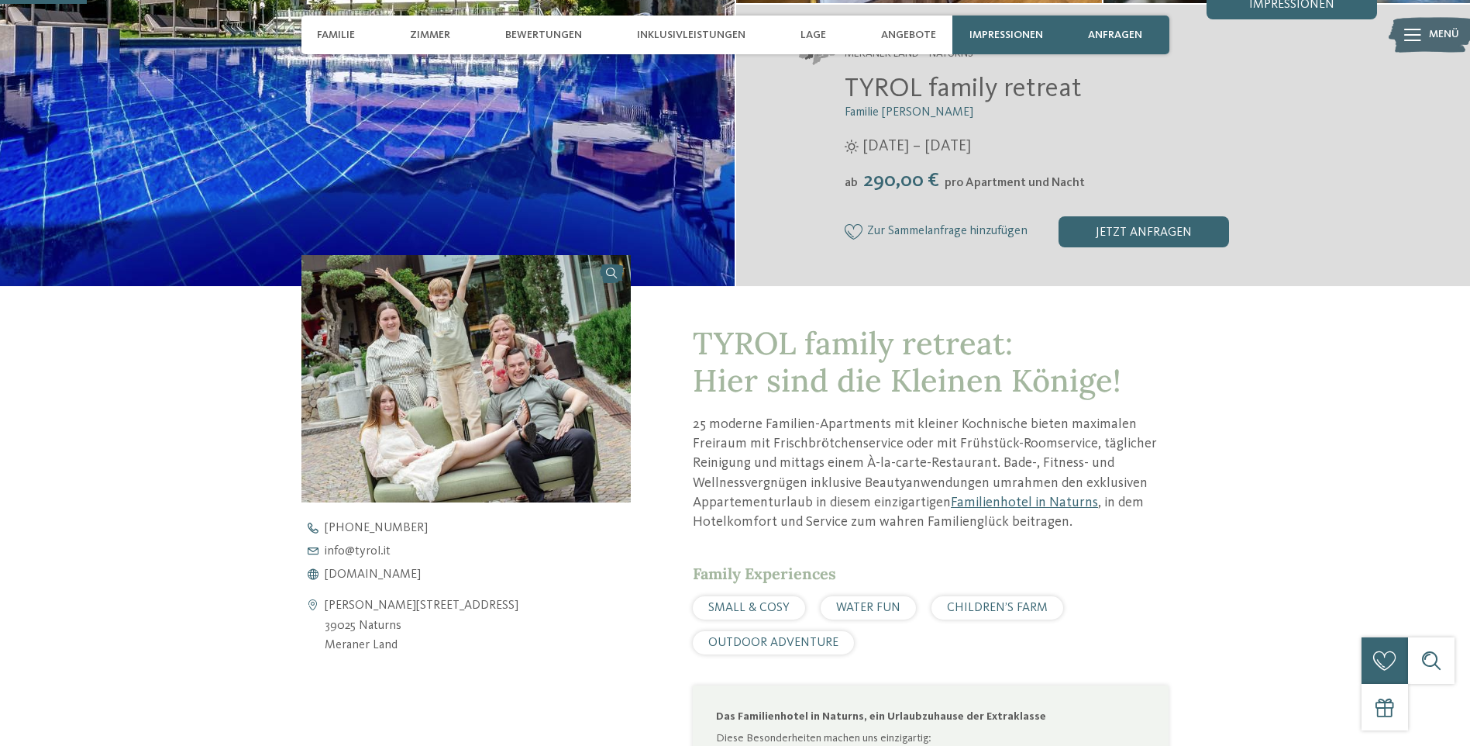
scroll to position [388, 0]
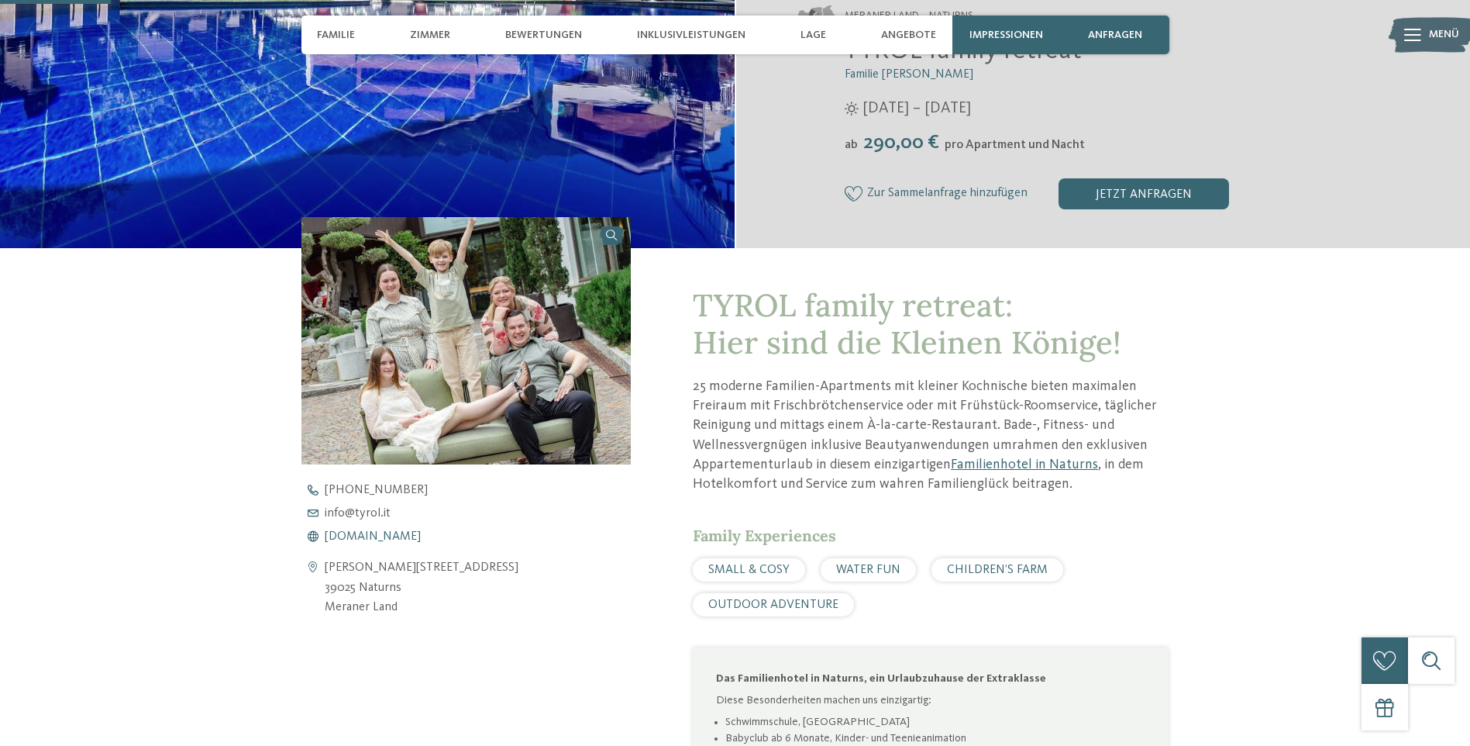
click at [352, 538] on span "www.tyrol.it" at bounding box center [373, 536] width 96 height 12
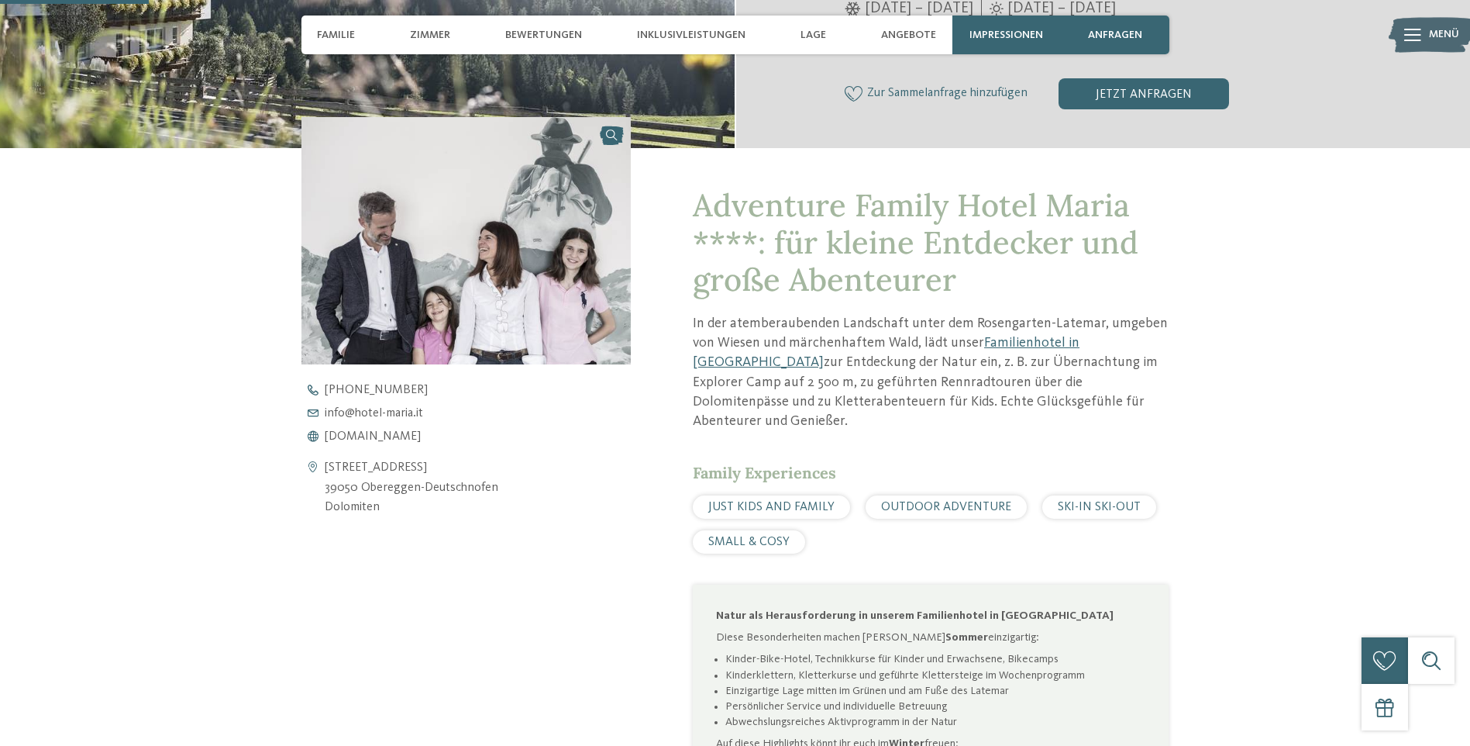
scroll to position [543, 0]
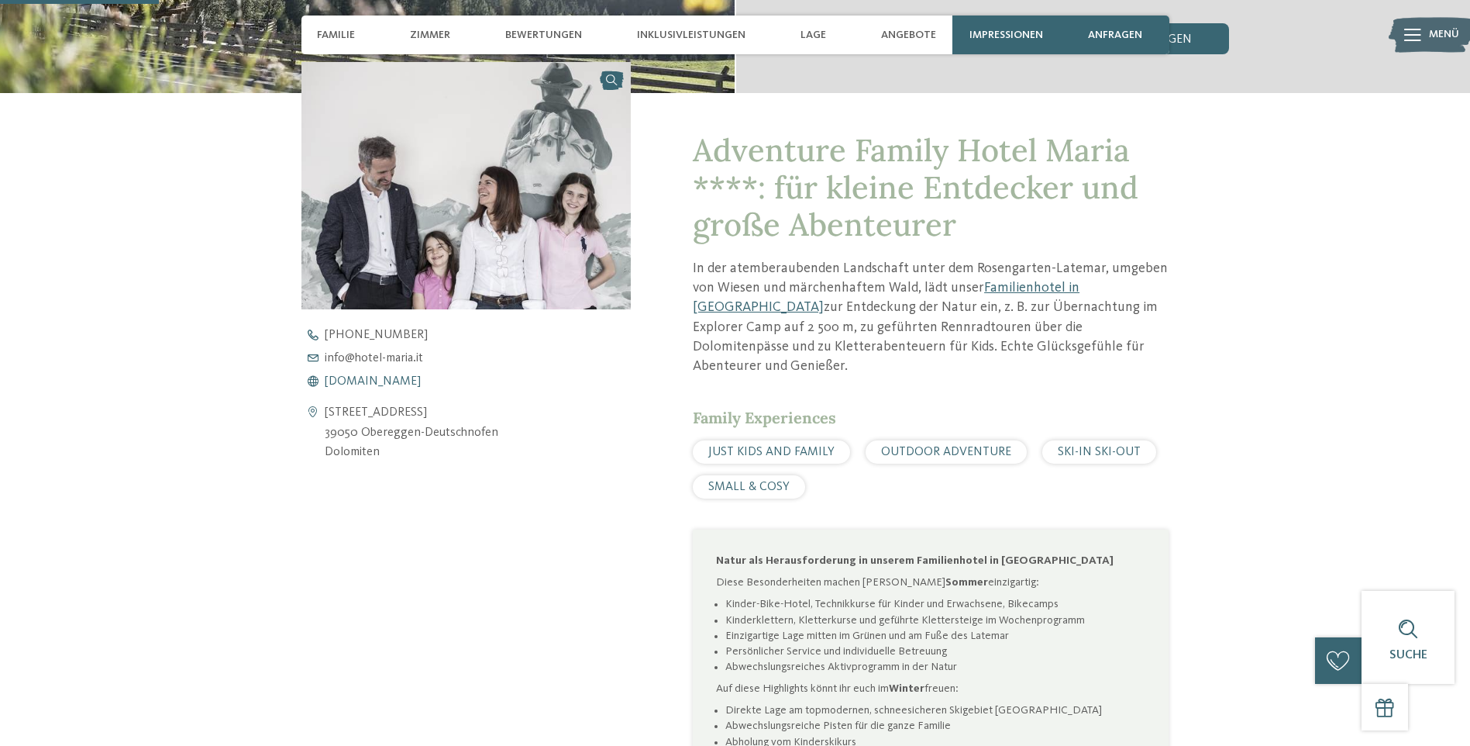
click at [394, 378] on span "[DOMAIN_NAME]" at bounding box center [373, 381] width 96 height 12
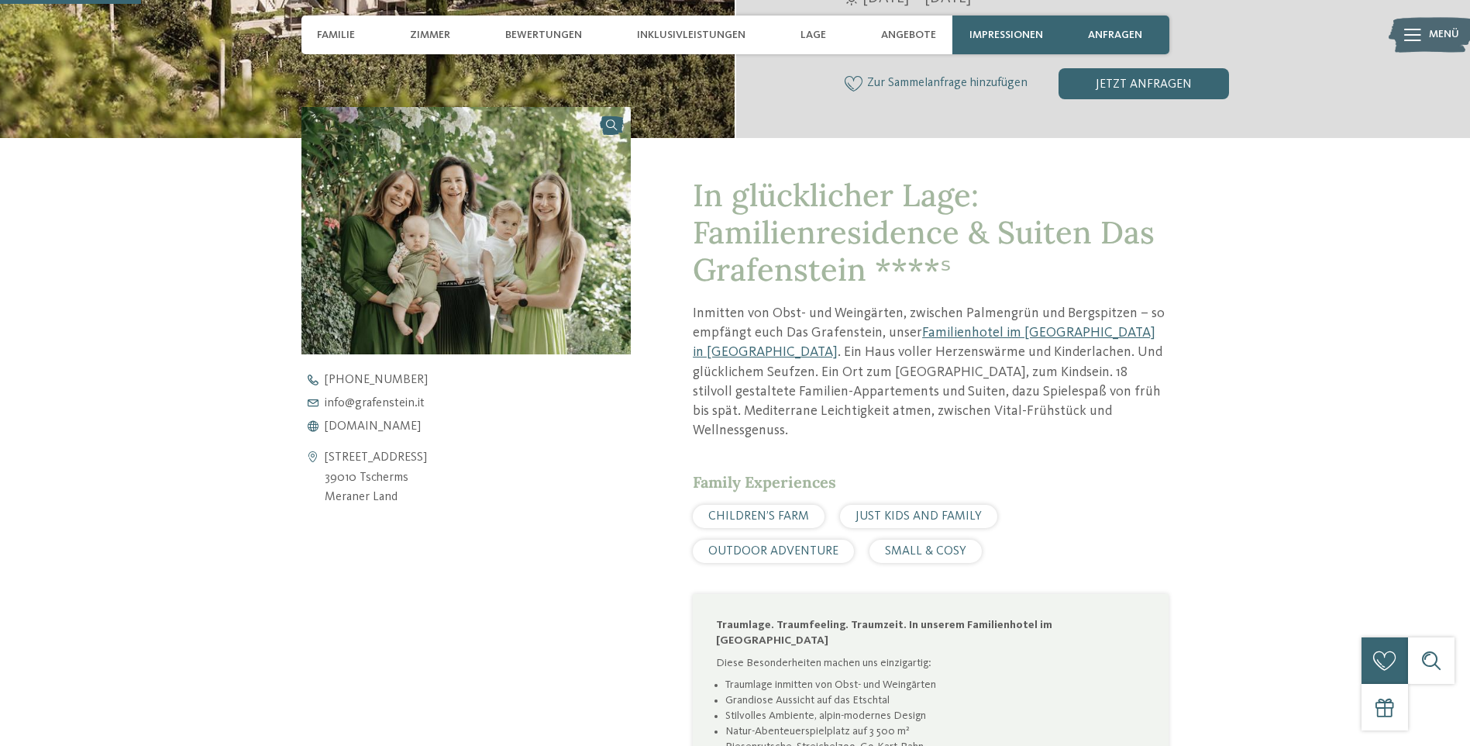
scroll to position [543, 0]
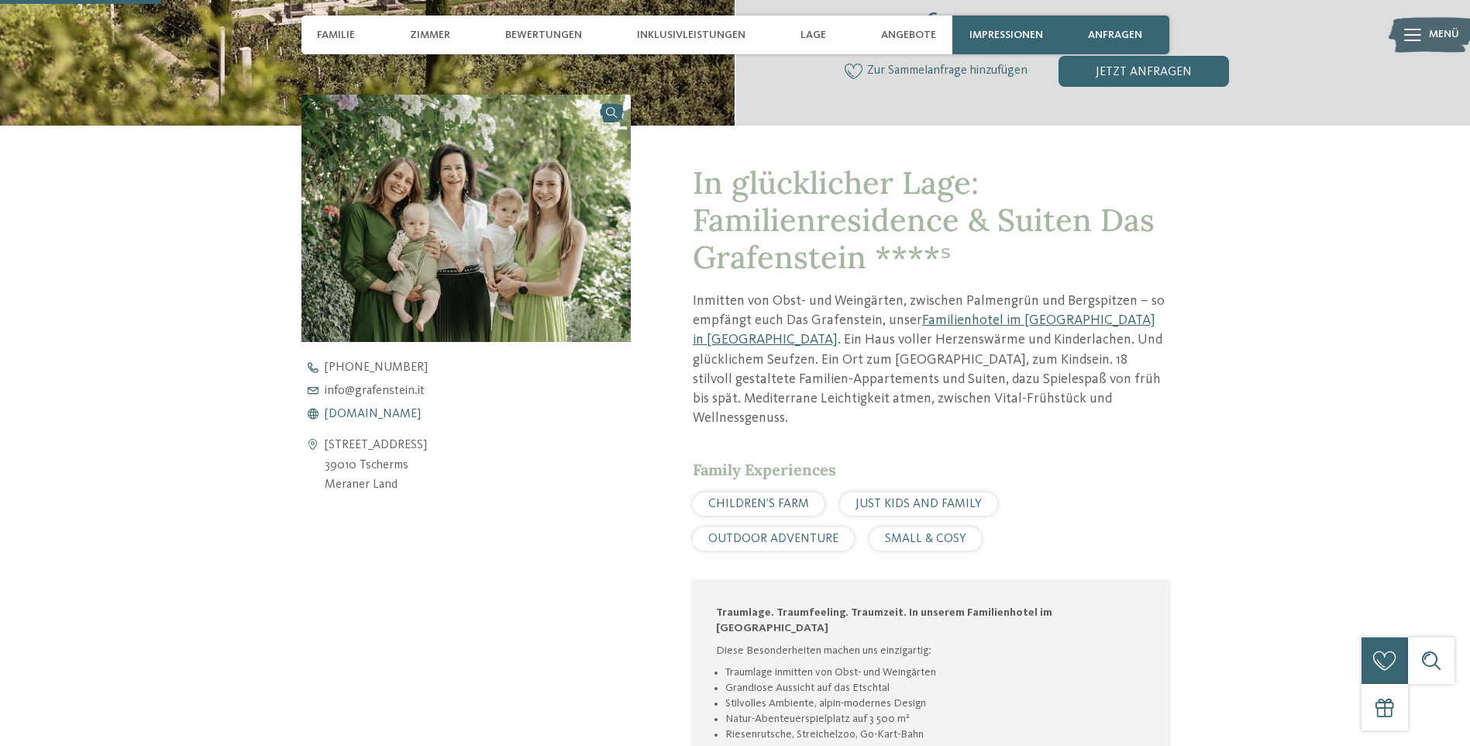
click at [368, 413] on span "www.grafenstein.it" at bounding box center [373, 414] width 96 height 12
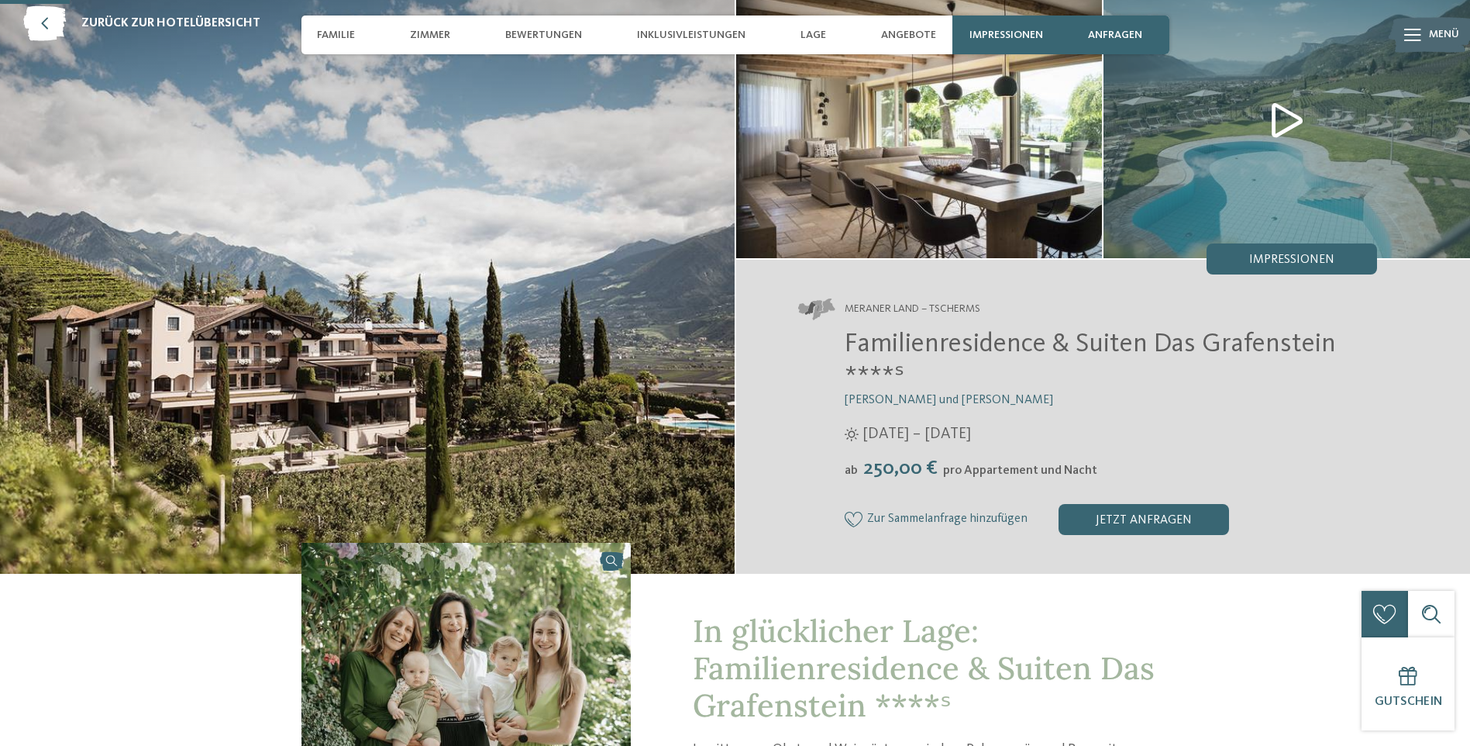
scroll to position [0, 0]
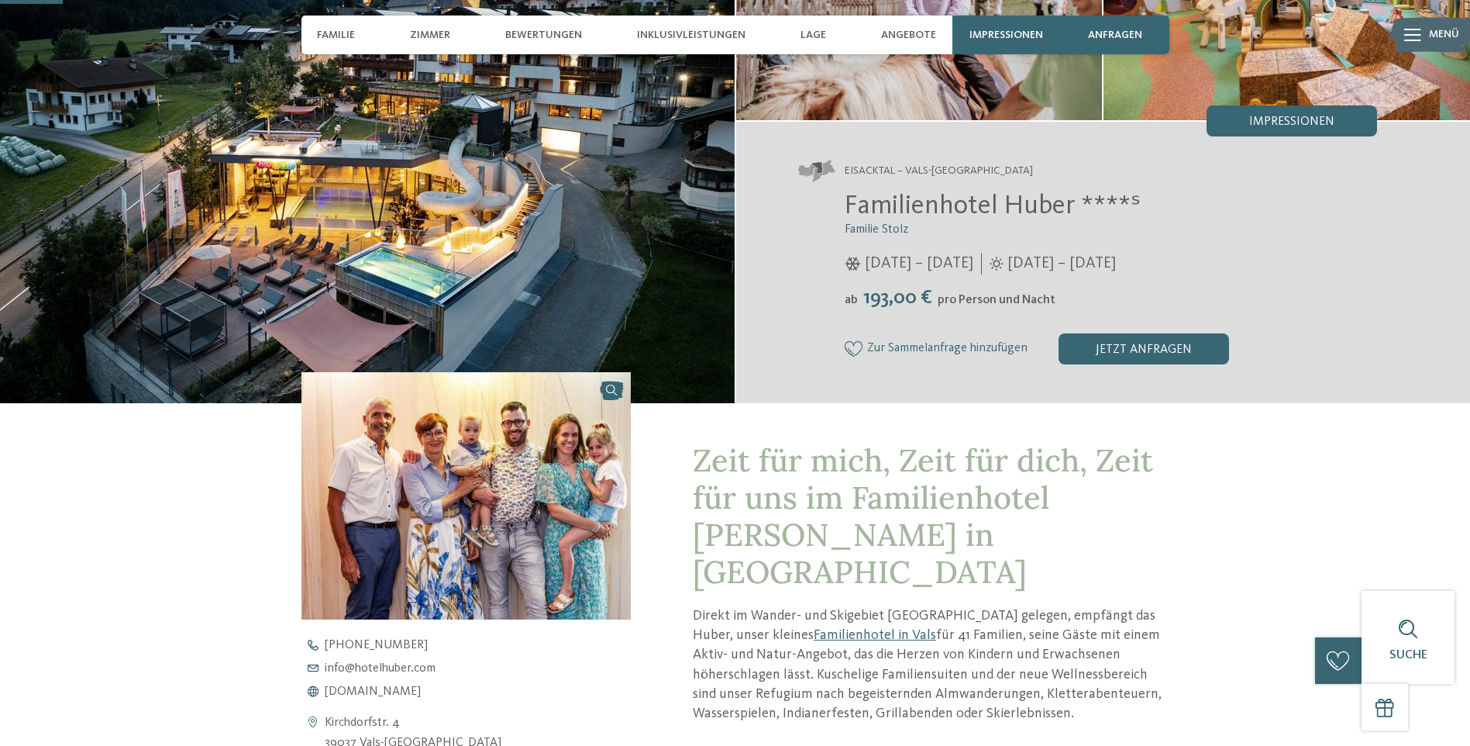
drag, startPoint x: 860, startPoint y: 297, endPoint x: 901, endPoint y: 297, distance: 41.9
click at [901, 297] on span "193,00 €" at bounding box center [898, 298] width 77 height 20
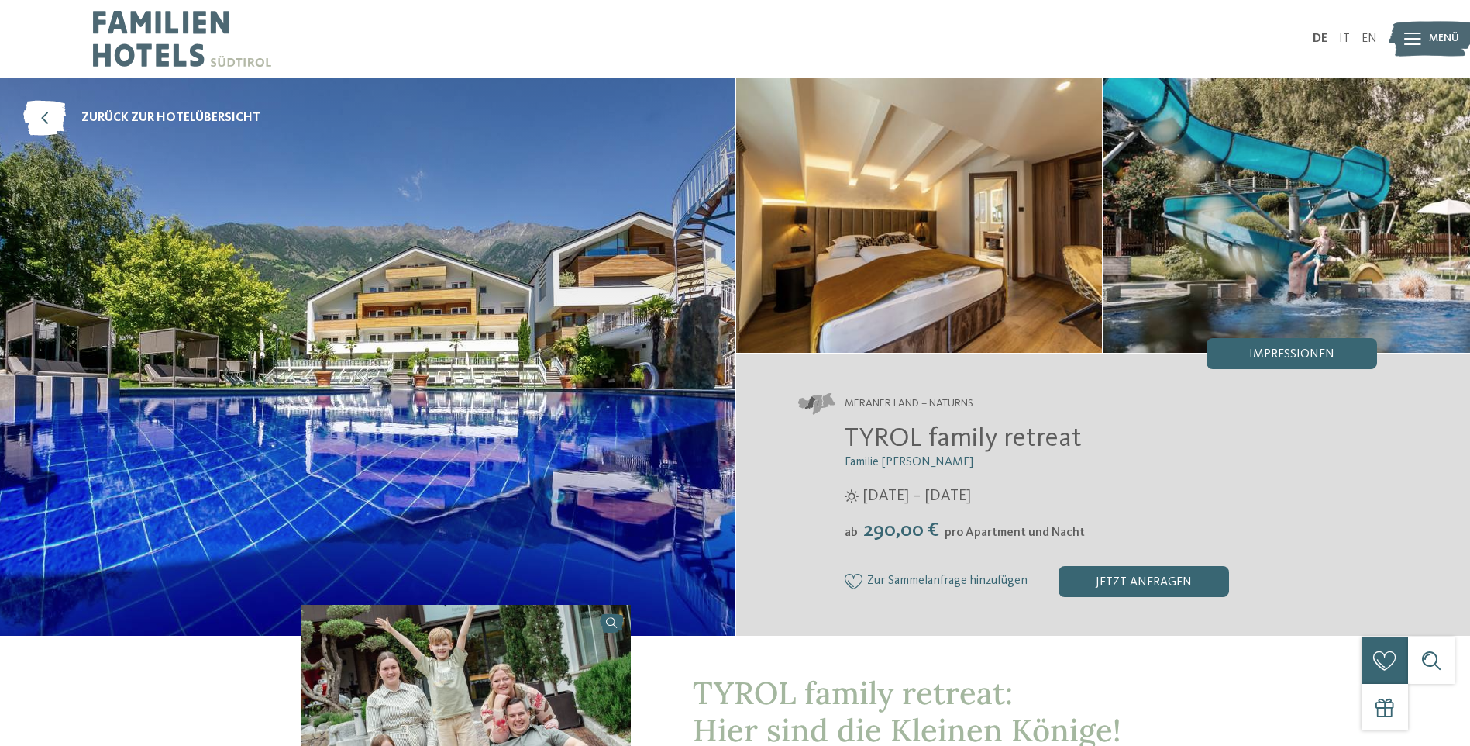
drag, startPoint x: 864, startPoint y: 530, endPoint x: 1024, endPoint y: 533, distance: 159.7
click at [1024, 533] on div "ab 290,00 € pro Apartment und Nacht" at bounding box center [1111, 531] width 533 height 24
drag, startPoint x: 1024, startPoint y: 533, endPoint x: 1101, endPoint y: 534, distance: 77.5
click at [1101, 534] on div "ab 290,00 € pro Apartment und Nacht" at bounding box center [1111, 531] width 533 height 24
drag, startPoint x: 867, startPoint y: 533, endPoint x: 946, endPoint y: 533, distance: 79.1
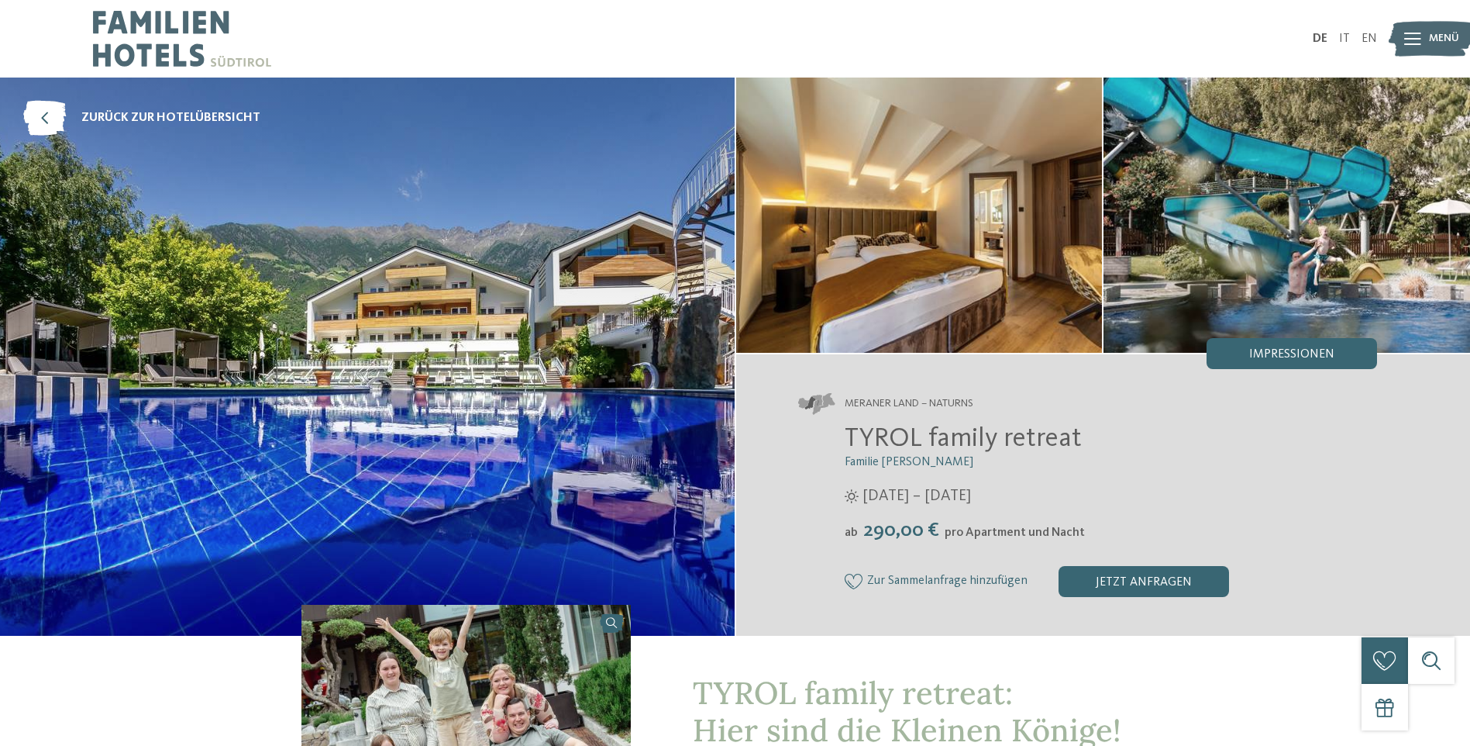
click at [943, 533] on span "290,00 €" at bounding box center [902, 530] width 84 height 20
click at [1150, 582] on div "jetzt anfragen" at bounding box center [1144, 581] width 171 height 31
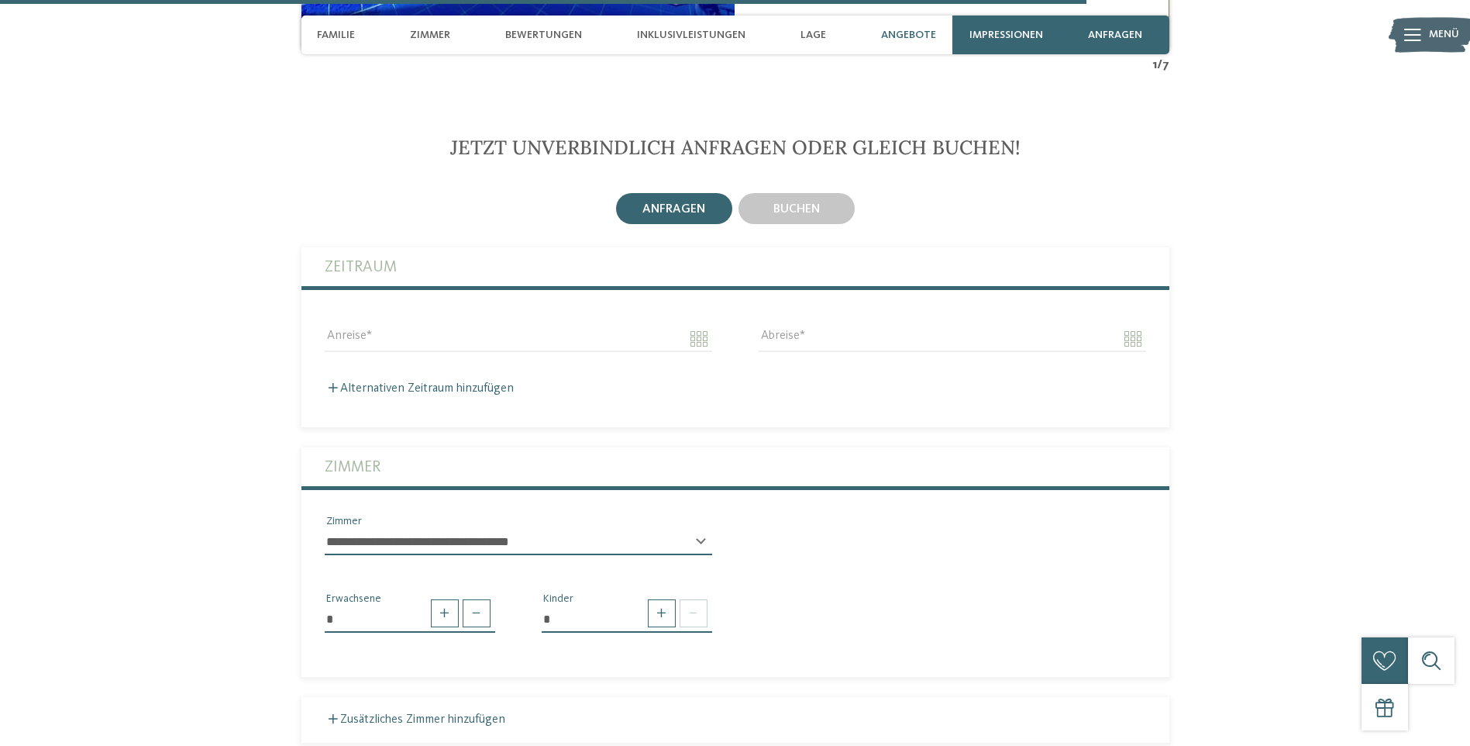
scroll to position [3813, 0]
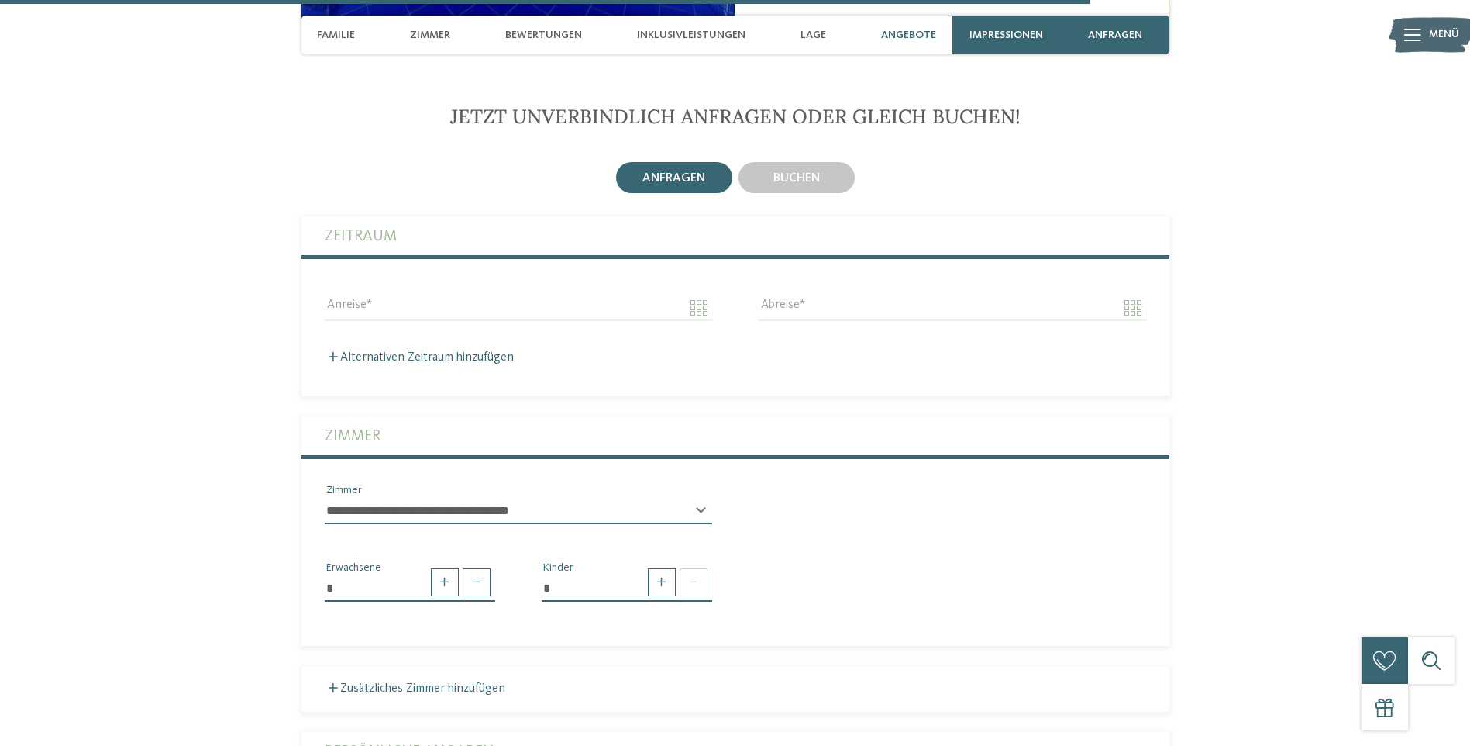
click at [607, 498] on select "**********" at bounding box center [519, 511] width 388 height 26
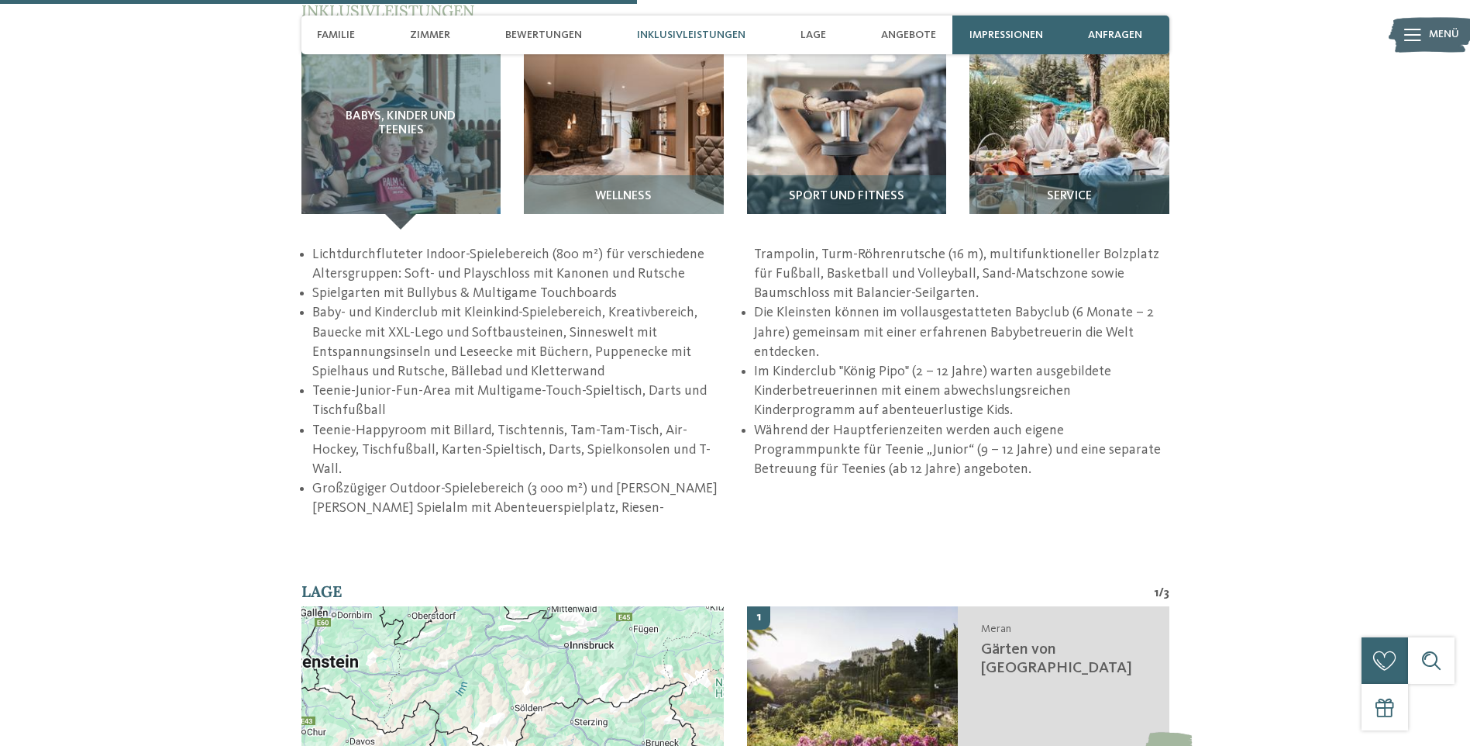
scroll to position [2185, 0]
